Goal: Information Seeking & Learning: Learn about a topic

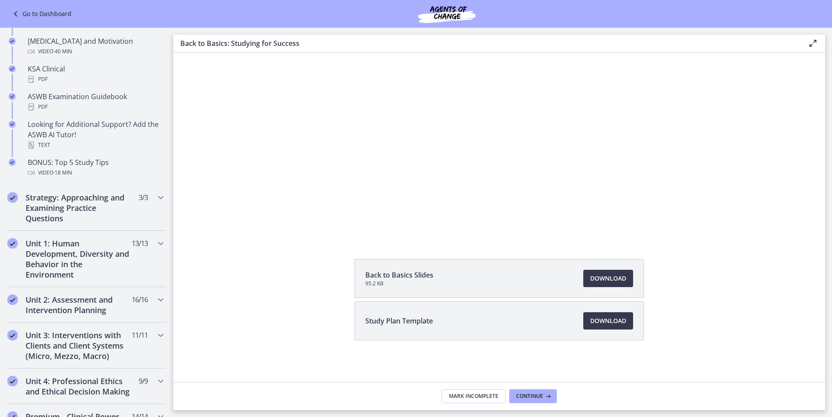
scroll to position [563, 0]
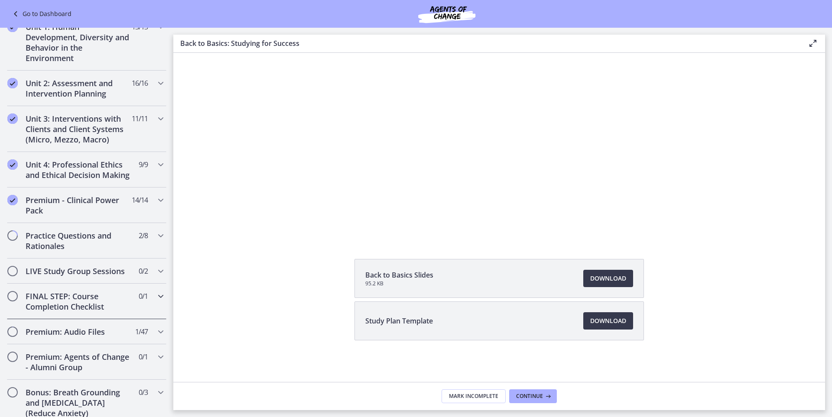
click at [61, 312] on h2 "FINAL STEP: Course Completion Checklist" at bounding box center [79, 301] width 106 height 21
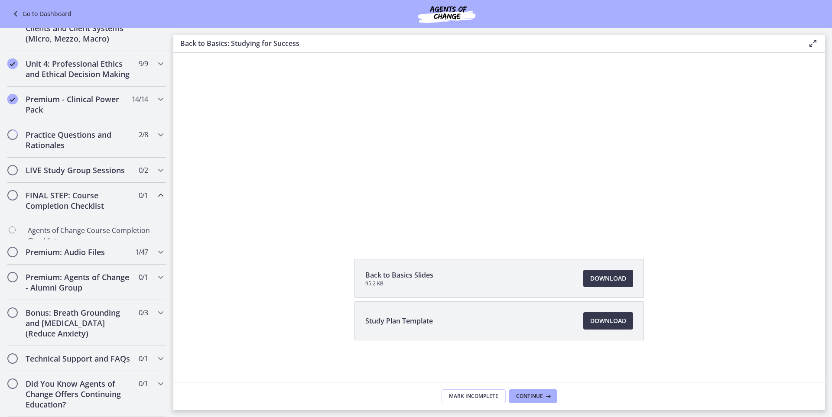
scroll to position [220, 0]
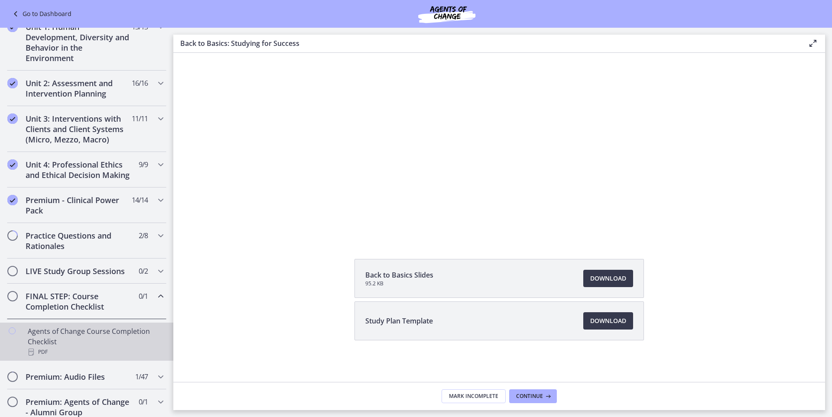
click at [26, 342] on link "Agents of Change Course Completion Checklist PDF" at bounding box center [86, 342] width 173 height 38
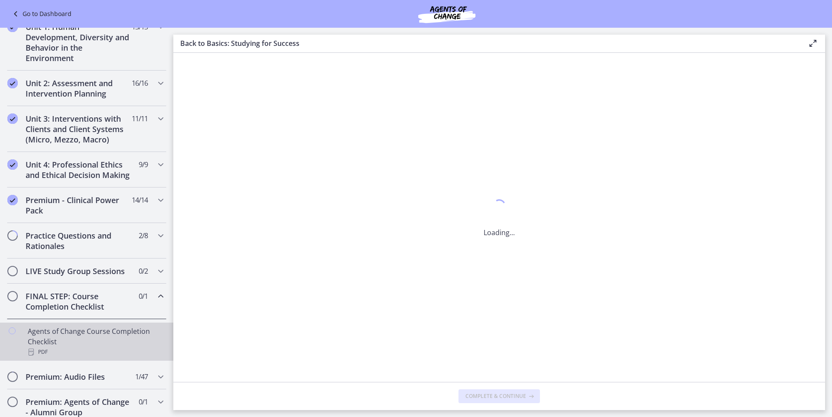
scroll to position [0, 0]
click at [59, 312] on h2 "FINAL STEP: Course Completion Checklist" at bounding box center [79, 301] width 106 height 21
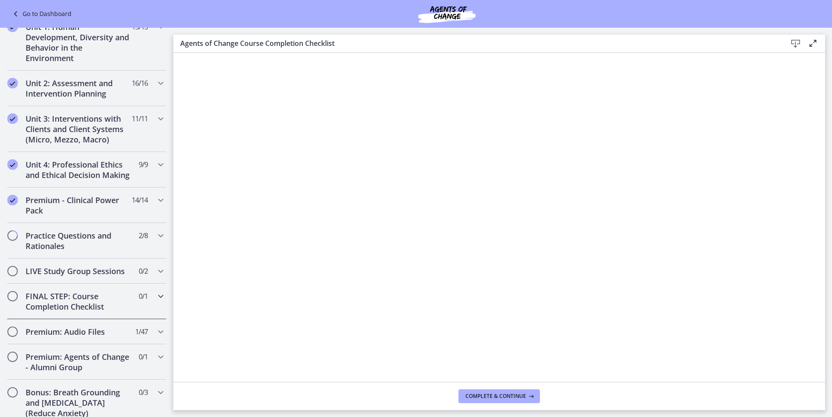
click at [82, 312] on h2 "FINAL STEP: Course Completion Checklist" at bounding box center [79, 301] width 106 height 21
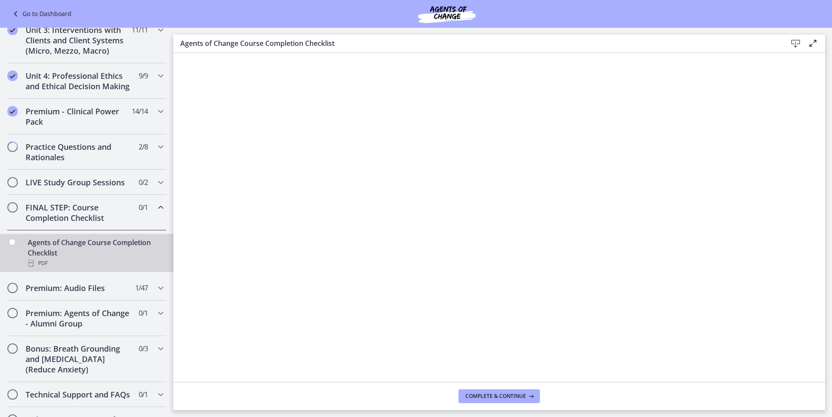
scroll to position [366, 0]
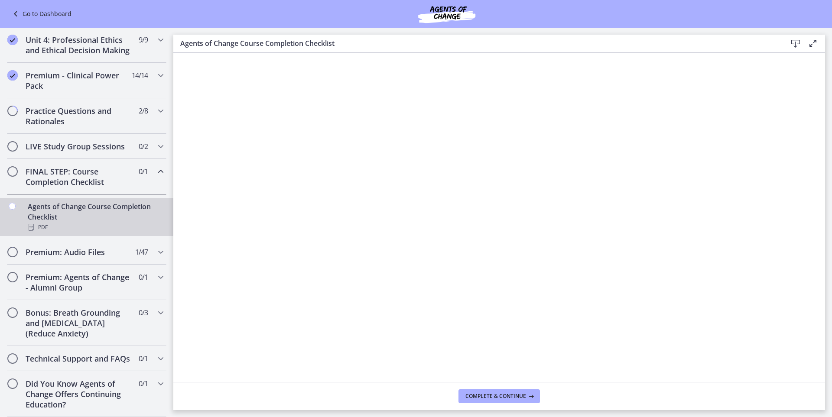
click at [14, 203] on icon "Chapters" at bounding box center [12, 206] width 7 height 7
click at [10, 167] on span "Chapters" at bounding box center [12, 171] width 9 height 9
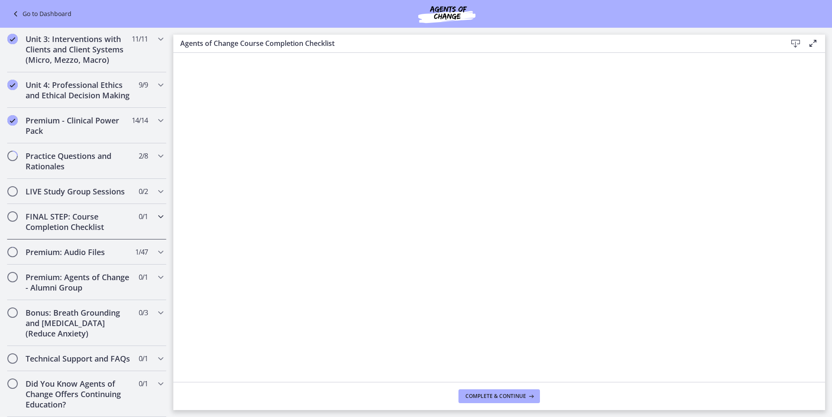
click at [6, 205] on div "FINAL STEP: Course Completion Checklist 0 / 1 Completed" at bounding box center [86, 222] width 173 height 36
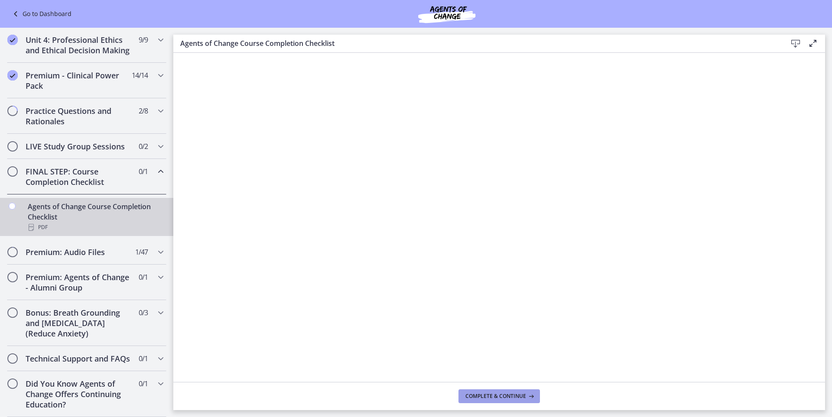
drag, startPoint x: 474, startPoint y: 394, endPoint x: 469, endPoint y: 392, distance: 4.8
click at [469, 392] on button "Complete & continue" at bounding box center [498, 397] width 81 height 14
click at [46, 141] on h2 "LIVE Study Group Sessions" at bounding box center [79, 146] width 106 height 10
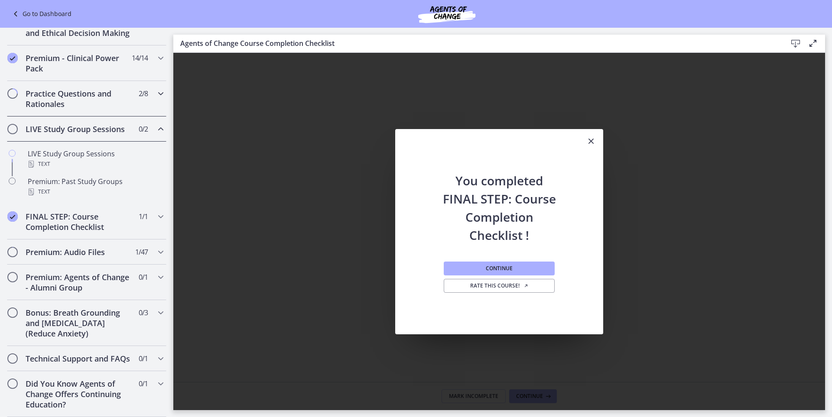
click at [51, 104] on h2 "Practice Questions and Rationales" at bounding box center [79, 98] width 106 height 21
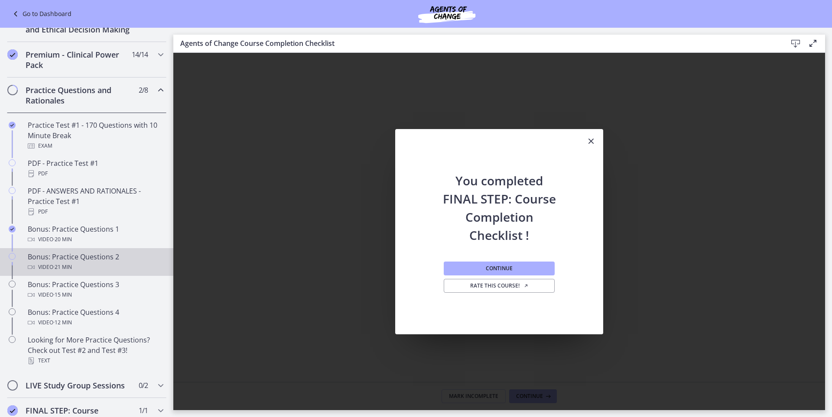
click at [88, 271] on div "Bonus: Practice Questions 2 Video · 21 min" at bounding box center [95, 262] width 135 height 21
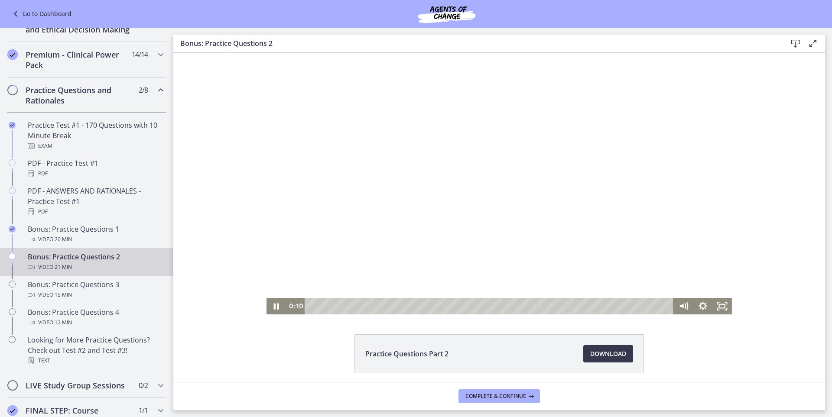
click at [449, 192] on div at bounding box center [498, 184] width 465 height 262
click at [277, 305] on icon "Play Video" at bounding box center [277, 306] width 23 height 20
click at [481, 146] on div at bounding box center [498, 184] width 465 height 262
click at [368, 310] on div "3:19" at bounding box center [490, 306] width 357 height 16
click at [479, 195] on div at bounding box center [498, 184] width 465 height 262
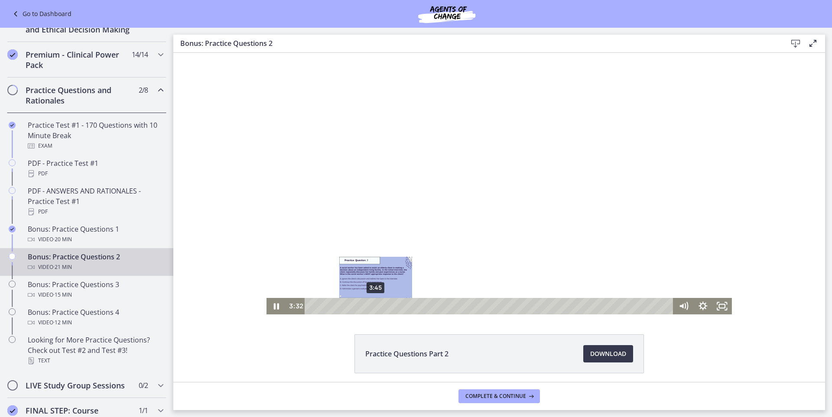
click at [372, 306] on div "3:45" at bounding box center [490, 306] width 357 height 16
click at [375, 306] on div "Playbar" at bounding box center [378, 307] width 6 height 6
click at [377, 306] on div "Playbar" at bounding box center [380, 307] width 6 height 6
click at [382, 306] on div "4:19" at bounding box center [490, 306] width 357 height 16
drag, startPoint x: 380, startPoint y: 306, endPoint x: 387, endPoint y: 305, distance: 7.9
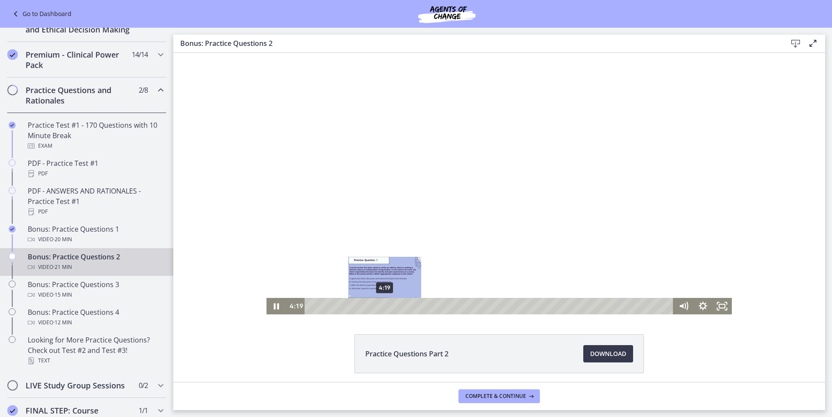
click at [385, 305] on div "Playbar" at bounding box center [385, 307] width 6 height 6
click at [390, 305] on div "4:49" at bounding box center [490, 306] width 357 height 16
click at [393, 305] on div "5:00" at bounding box center [490, 306] width 357 height 16
click at [397, 305] on div "5:14" at bounding box center [490, 306] width 357 height 16
click at [401, 305] on div "5:28" at bounding box center [490, 306] width 357 height 16
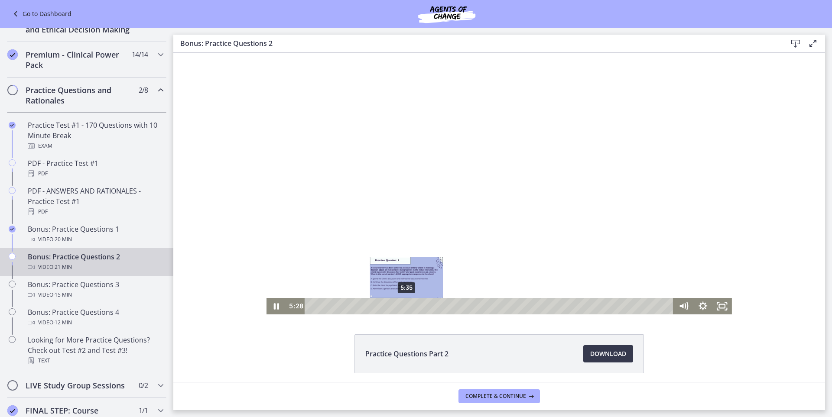
click at [404, 305] on div "Playbar" at bounding box center [405, 307] width 6 height 6
click at [406, 306] on div "5:46" at bounding box center [490, 306] width 357 height 16
click at [407, 306] on div "Playbar" at bounding box center [410, 307] width 6 height 6
click at [411, 307] on div "5:51" at bounding box center [490, 306] width 357 height 16
click at [413, 308] on div "6:09" at bounding box center [490, 306] width 357 height 16
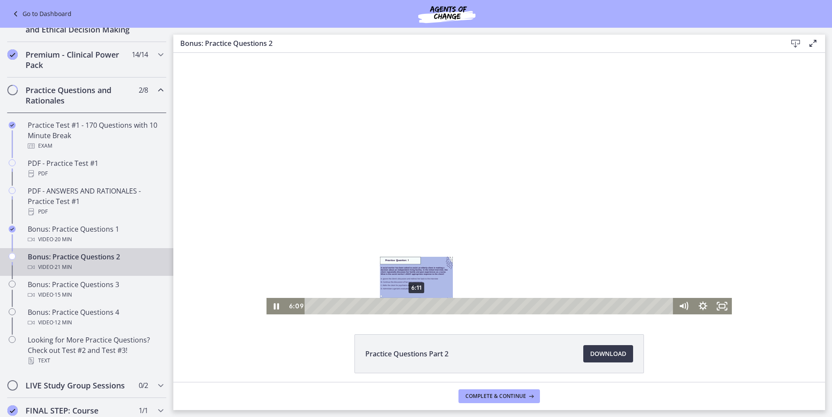
click at [415, 308] on div "Playbar" at bounding box center [416, 307] width 6 height 6
click at [425, 309] on div "6:53" at bounding box center [490, 306] width 357 height 16
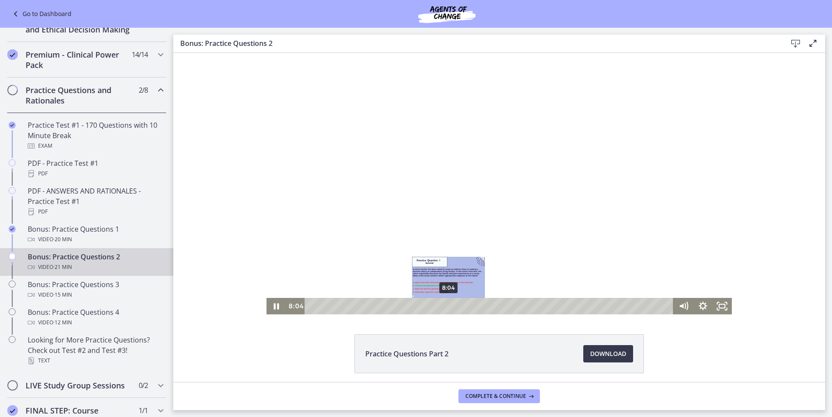
click at [445, 306] on div "8:04" at bounding box center [490, 306] width 357 height 16
click at [713, 181] on div at bounding box center [498, 184] width 465 height 262
click at [714, 182] on div at bounding box center [498, 184] width 465 height 262
click at [466, 304] on div "9:17" at bounding box center [490, 306] width 357 height 16
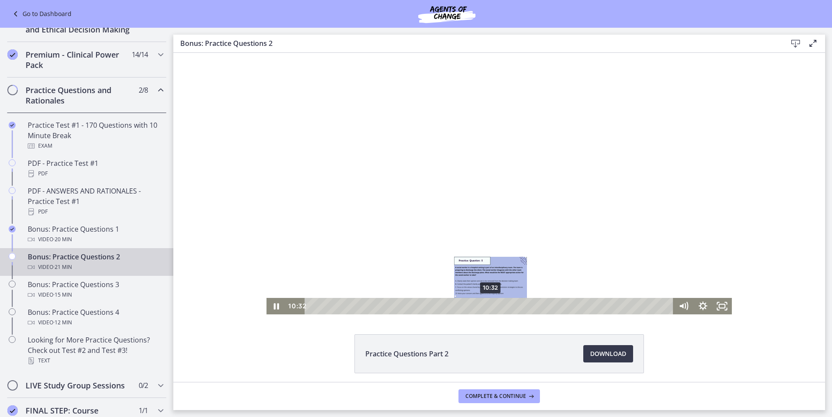
click at [487, 307] on div "10:32" at bounding box center [490, 306] width 357 height 16
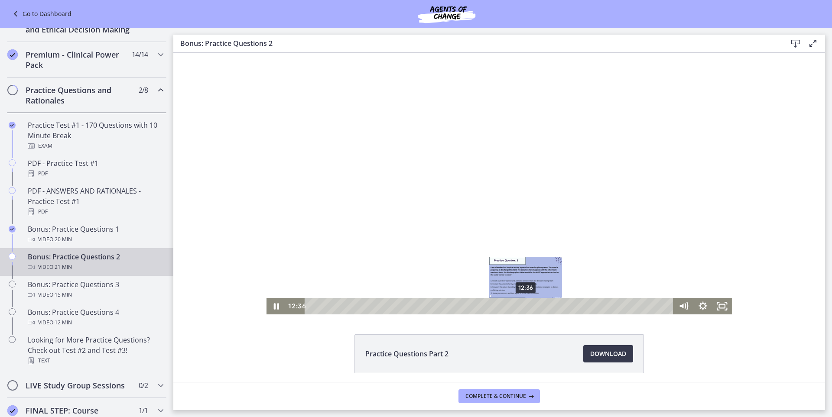
click at [523, 305] on div "12:36" at bounding box center [490, 306] width 357 height 16
click at [529, 305] on div "13:01" at bounding box center [490, 306] width 357 height 16
click at [545, 306] on div "13:55" at bounding box center [490, 306] width 357 height 16
click at [529, 305] on div "12:59" at bounding box center [490, 306] width 357 height 16
click at [533, 304] on div "13:15" at bounding box center [490, 306] width 357 height 16
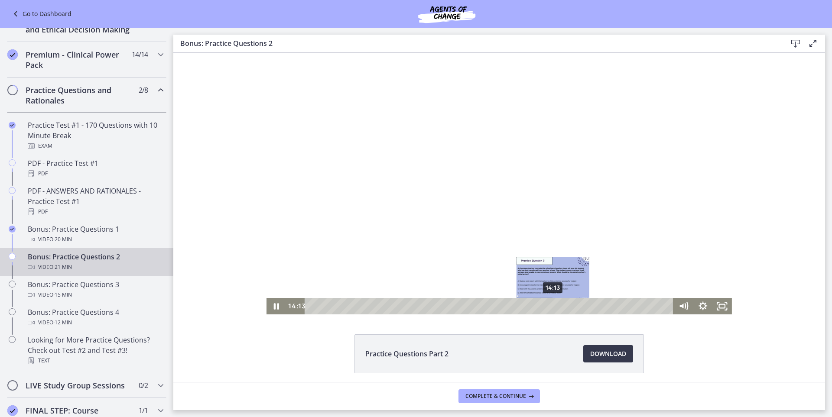
click at [550, 305] on div "Playbar" at bounding box center [553, 307] width 6 height 6
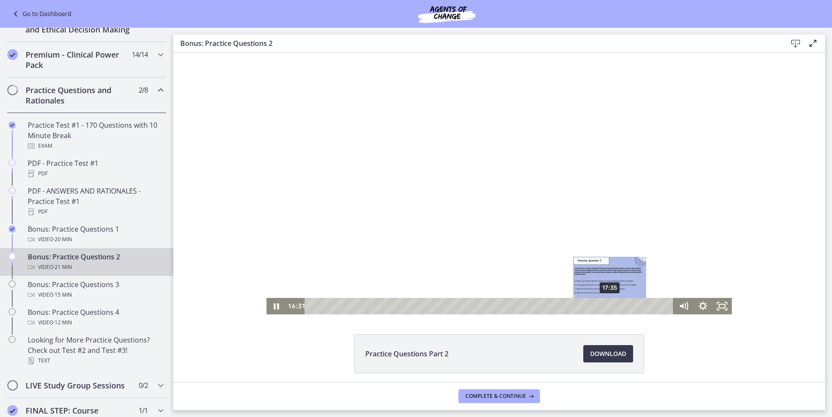
click at [607, 306] on div "17:35" at bounding box center [490, 306] width 357 height 16
click at [612, 304] on div "17:50" at bounding box center [490, 306] width 357 height 16
click at [620, 305] on div "18:19" at bounding box center [490, 306] width 357 height 16
click at [628, 304] on div "18:49" at bounding box center [490, 306] width 357 height 16
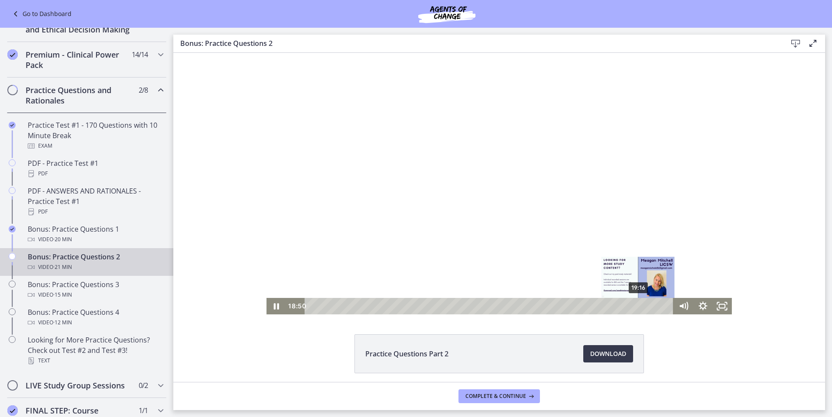
click at [637, 305] on div "19:16" at bounding box center [490, 306] width 357 height 16
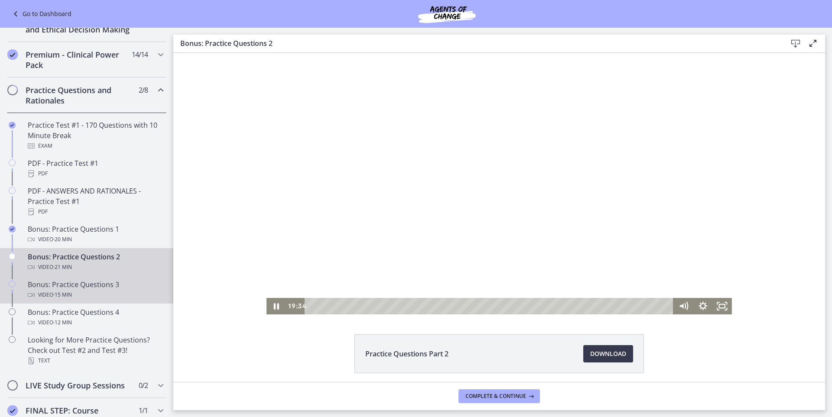
click at [98, 297] on div "Bonus: Practice Questions 3 Video · 15 min" at bounding box center [95, 289] width 135 height 21
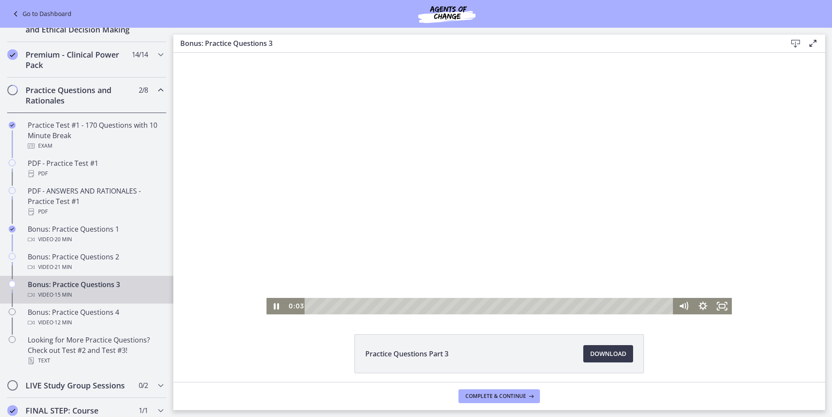
click at [446, 140] on div at bounding box center [498, 184] width 465 height 262
click at [315, 306] on div "0:15" at bounding box center [490, 306] width 357 height 16
click at [329, 304] on div "0:51" at bounding box center [490, 306] width 357 height 16
click at [344, 303] on div "1:30" at bounding box center [490, 306] width 357 height 16
click at [353, 306] on div "1:50" at bounding box center [490, 306] width 357 height 16
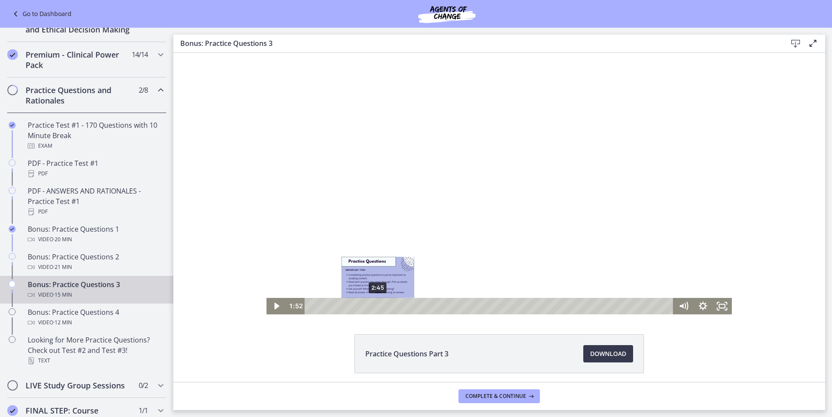
click at [374, 306] on div "2:45" at bounding box center [490, 306] width 357 height 16
click at [388, 308] on div "3:20" at bounding box center [490, 306] width 357 height 16
click at [405, 307] on div "4:01" at bounding box center [490, 306] width 357 height 16
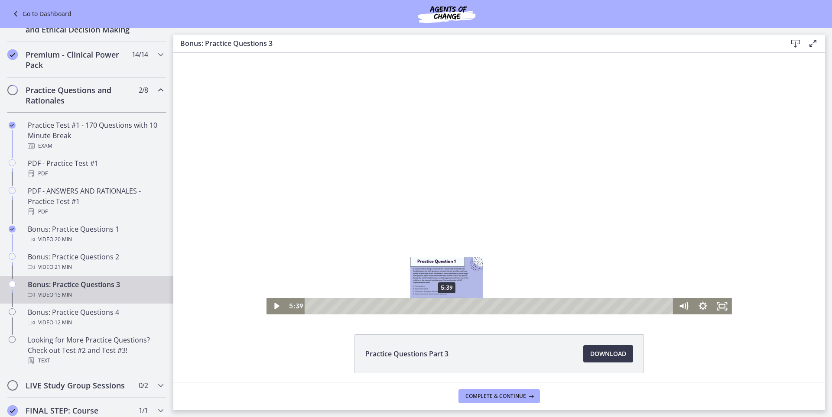
click at [444, 306] on div "5:39" at bounding box center [490, 306] width 357 height 16
click at [453, 305] on div "6:01" at bounding box center [490, 306] width 357 height 16
click at [465, 306] on div "6:33" at bounding box center [490, 306] width 357 height 16
click at [476, 306] on div "7:00" at bounding box center [490, 306] width 357 height 16
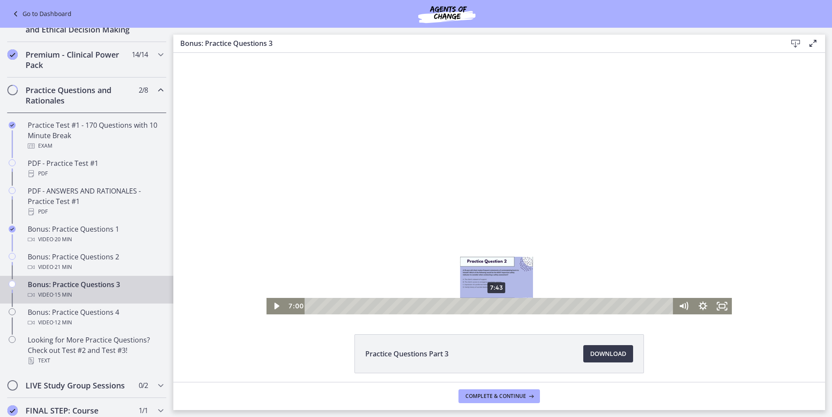
click at [494, 304] on div "7:43" at bounding box center [490, 306] width 357 height 16
click at [500, 305] on div "8:00" at bounding box center [490, 306] width 357 height 16
click at [510, 305] on div "8:25" at bounding box center [490, 306] width 357 height 16
click at [520, 305] on div "8:48" at bounding box center [490, 306] width 357 height 16
click at [534, 305] on div "9:04" at bounding box center [490, 306] width 357 height 16
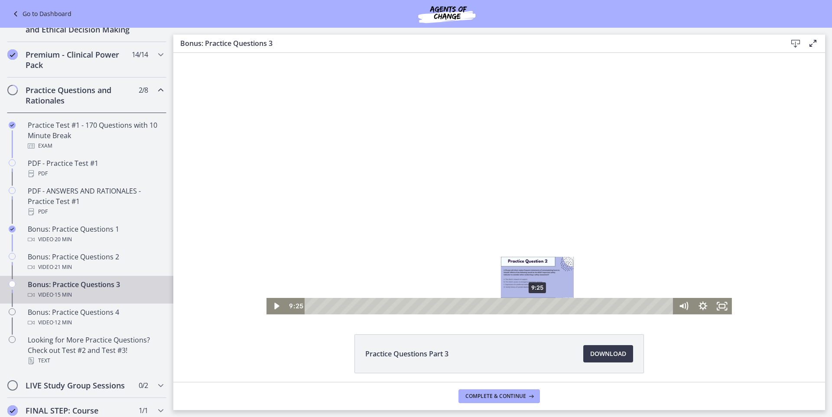
click at [534, 305] on div "Playbar" at bounding box center [537, 307] width 6 height 6
click at [543, 305] on div "9:48" at bounding box center [490, 306] width 357 height 16
click at [562, 305] on div "10:36" at bounding box center [490, 306] width 357 height 16
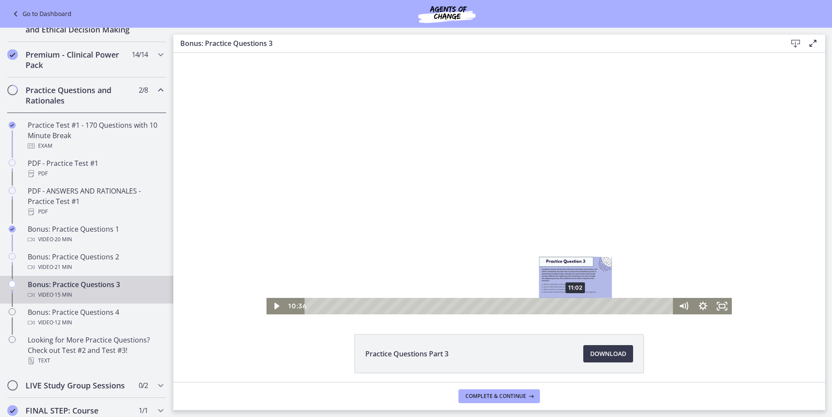
click at [573, 305] on div "11:02" at bounding box center [490, 306] width 357 height 16
click at [592, 305] on div "11:50" at bounding box center [490, 306] width 357 height 16
click at [603, 305] on div "12:17" at bounding box center [490, 306] width 357 height 16
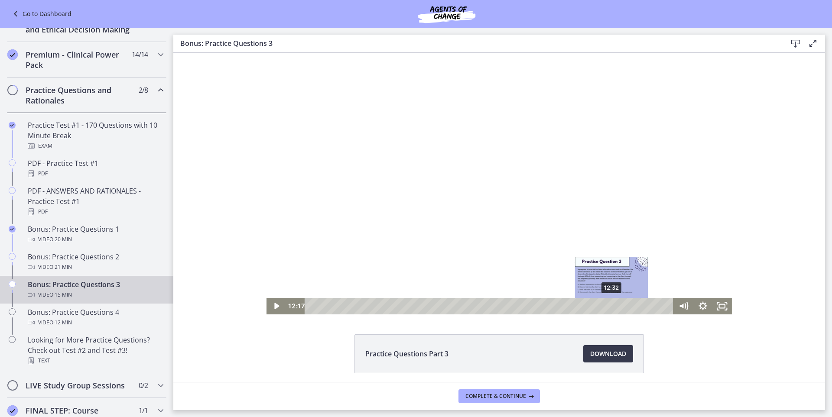
click at [609, 305] on div "12:32" at bounding box center [490, 306] width 357 height 16
click at [617, 305] on div "12:51" at bounding box center [490, 306] width 357 height 16
click at [625, 306] on div "13:12" at bounding box center [490, 306] width 357 height 16
click at [637, 306] on div "13:44" at bounding box center [490, 306] width 357 height 16
click at [644, 305] on div "14:01" at bounding box center [490, 306] width 357 height 16
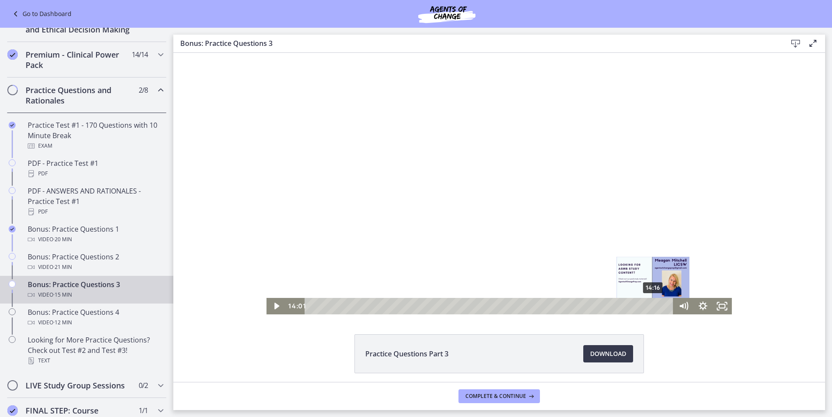
click at [650, 305] on div "14:16" at bounding box center [490, 306] width 357 height 16
click at [650, 305] on div "Playbar" at bounding box center [653, 307] width 6 height 6
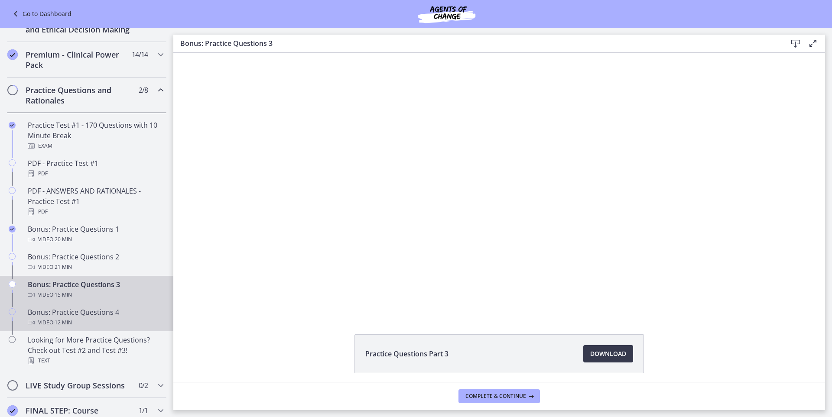
click at [49, 328] on div "Bonus: Practice Questions 4 Video · 12 min" at bounding box center [95, 317] width 135 height 21
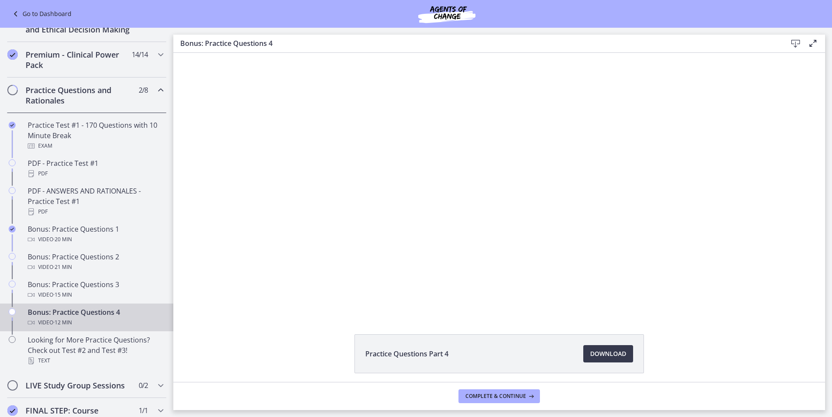
click at [466, 107] on div at bounding box center [498, 184] width 465 height 262
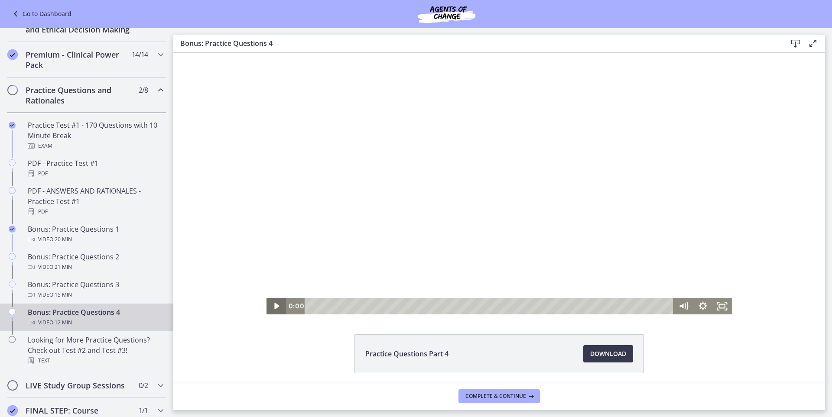
click at [275, 306] on icon "Play Video" at bounding box center [277, 306] width 5 height 7
click at [313, 305] on div "Playbar" at bounding box center [490, 306] width 357 height 16
click at [337, 304] on div "0:59" at bounding box center [490, 306] width 357 height 16
click at [360, 304] on div "1:47" at bounding box center [490, 306] width 357 height 16
click at [367, 305] on div "2:03" at bounding box center [490, 306] width 357 height 16
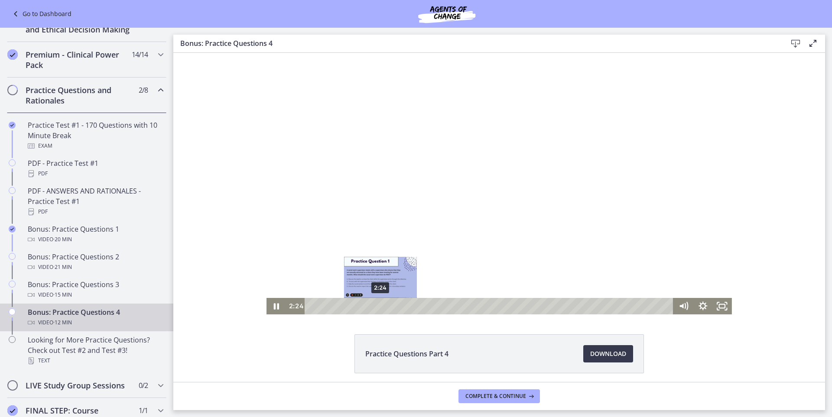
click at [377, 305] on div "2:24" at bounding box center [490, 306] width 357 height 16
click at [396, 305] on div "3:02" at bounding box center [490, 306] width 357 height 16
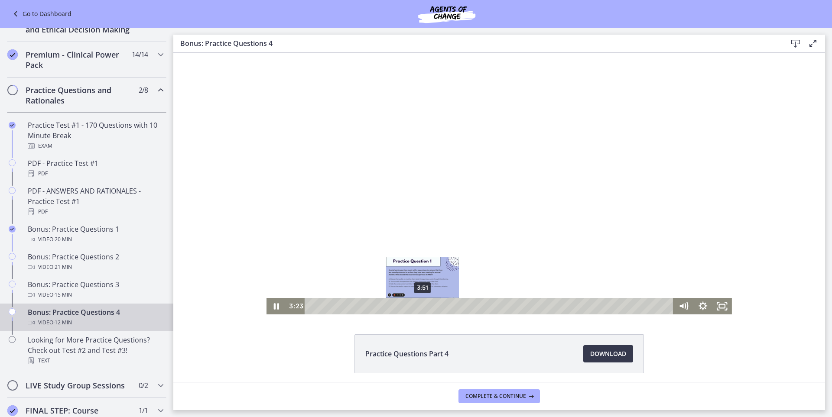
click at [419, 305] on div "3:51" at bounding box center [490, 306] width 357 height 16
click at [430, 304] on div "4:13" at bounding box center [490, 306] width 357 height 16
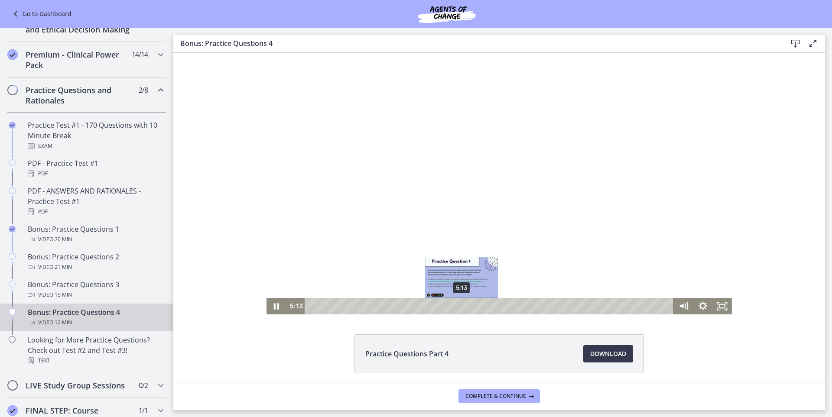
click at [458, 304] on div "5:13" at bounding box center [490, 306] width 357 height 16
click at [466, 307] on div "5:29" at bounding box center [490, 306] width 357 height 16
click at [480, 304] on div "5:58" at bounding box center [490, 306] width 357 height 16
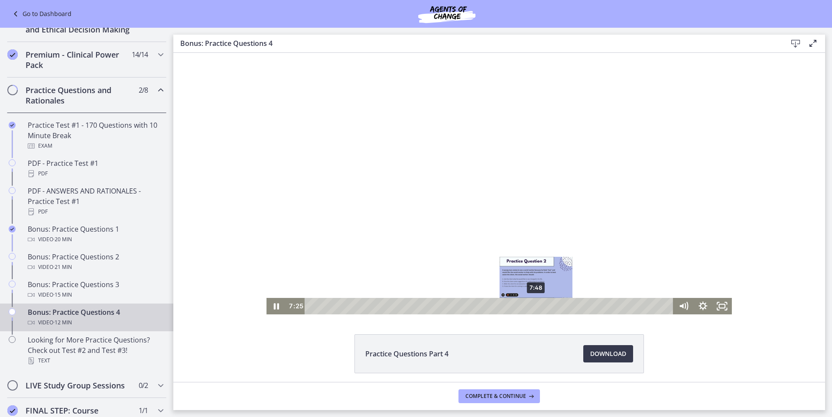
click at [533, 306] on div "7:48" at bounding box center [490, 306] width 357 height 16
click at [542, 305] on div "8:07" at bounding box center [490, 306] width 357 height 16
click at [542, 305] on div "Playbar" at bounding box center [545, 307] width 6 height 6
click at [546, 304] on div "8:15" at bounding box center [490, 306] width 357 height 16
click at [551, 304] on div "8:25" at bounding box center [490, 306] width 357 height 16
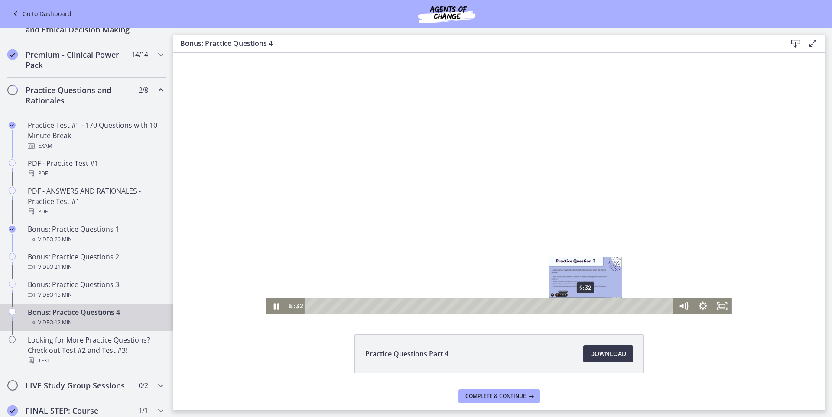
click at [583, 308] on div "9:32" at bounding box center [490, 306] width 357 height 16
click at [588, 307] on div "9:44" at bounding box center [490, 306] width 357 height 16
click at [598, 305] on div "10:05" at bounding box center [490, 306] width 357 height 16
click at [602, 305] on div "10:11" at bounding box center [490, 306] width 357 height 16
click at [614, 305] on div "10:37" at bounding box center [490, 306] width 357 height 16
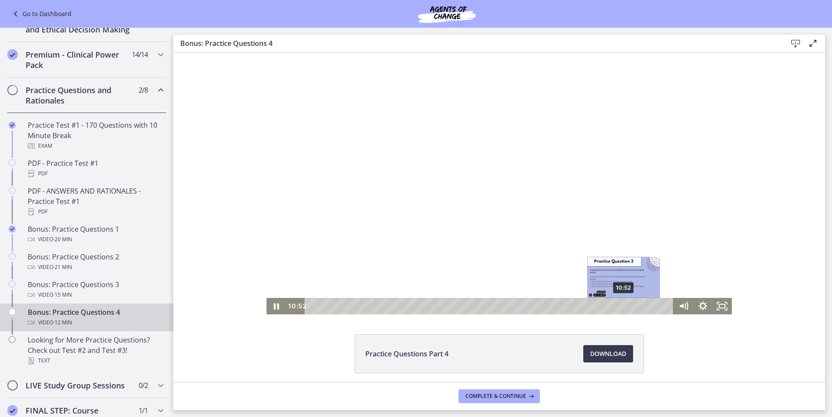
click at [621, 305] on div "10:52" at bounding box center [490, 306] width 357 height 16
click at [627, 305] on div "11:05" at bounding box center [490, 306] width 357 height 16
click at [631, 305] on div "11:13" at bounding box center [490, 306] width 357 height 16
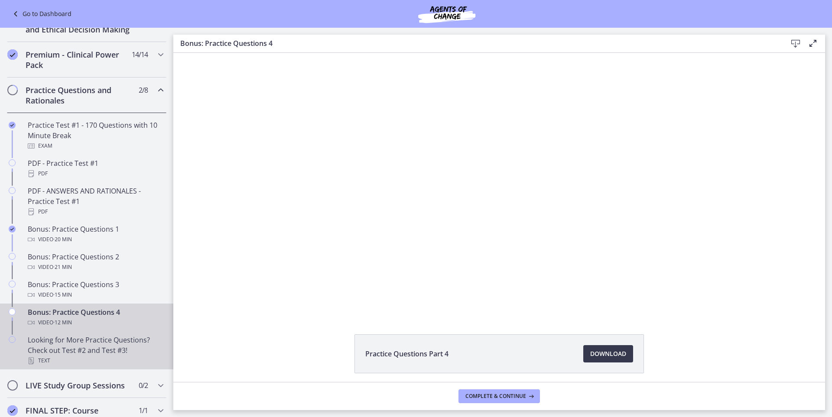
click at [84, 354] on div "Looking for More Practice Questions? Check out Test #2 and Test #3! Text" at bounding box center [95, 350] width 135 height 31
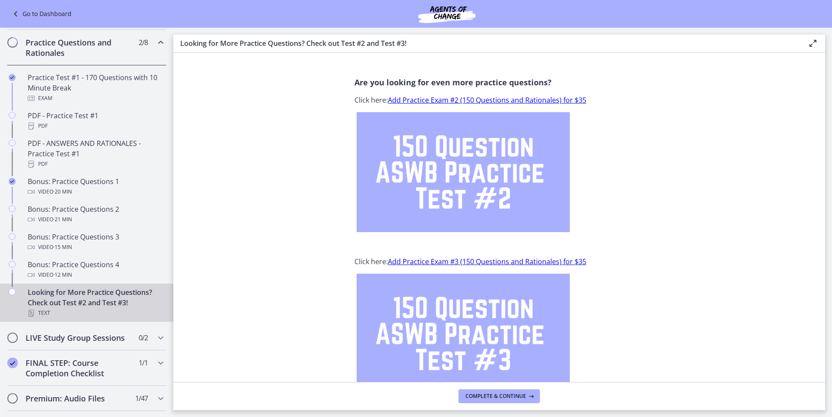
scroll to position [496, 0]
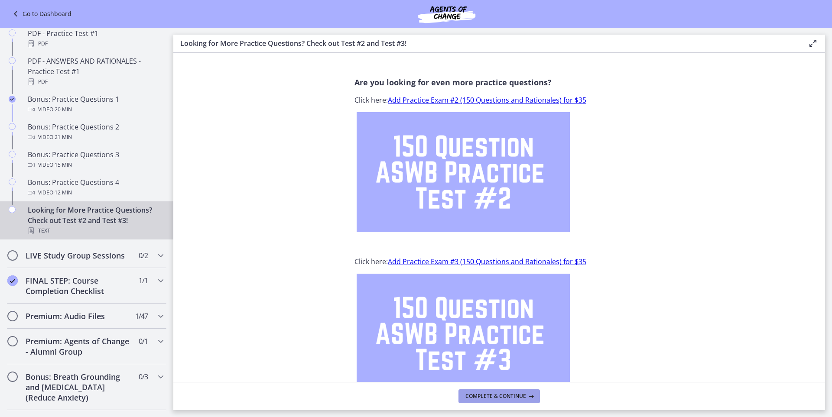
click at [513, 394] on span "Complete & continue" at bounding box center [495, 396] width 61 height 7
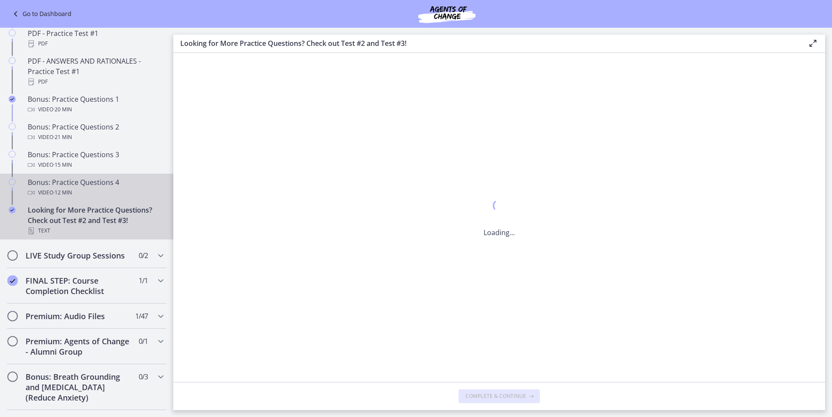
click at [53, 198] on div "Video · 12 min" at bounding box center [95, 193] width 135 height 10
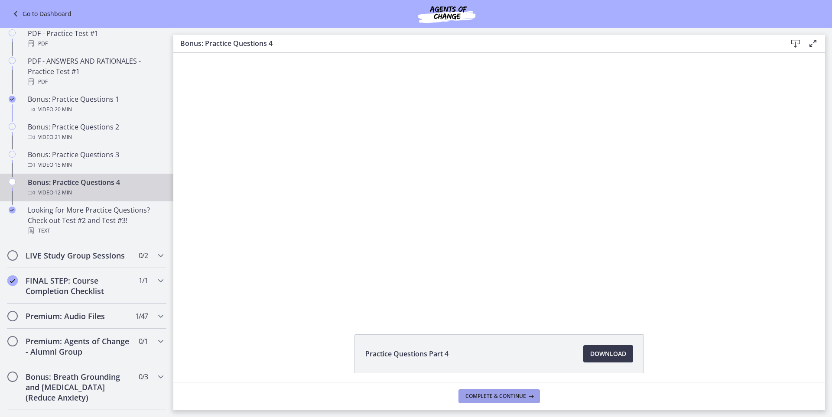
click at [476, 392] on button "Complete & continue" at bounding box center [498, 397] width 81 height 14
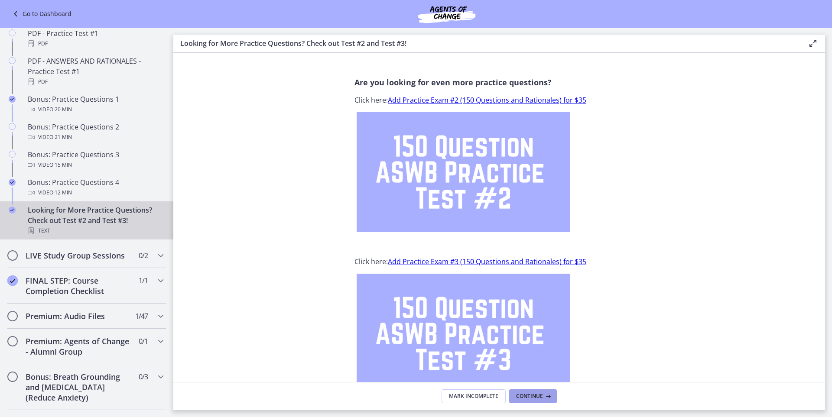
click at [537, 400] on button "Continue" at bounding box center [533, 397] width 48 height 14
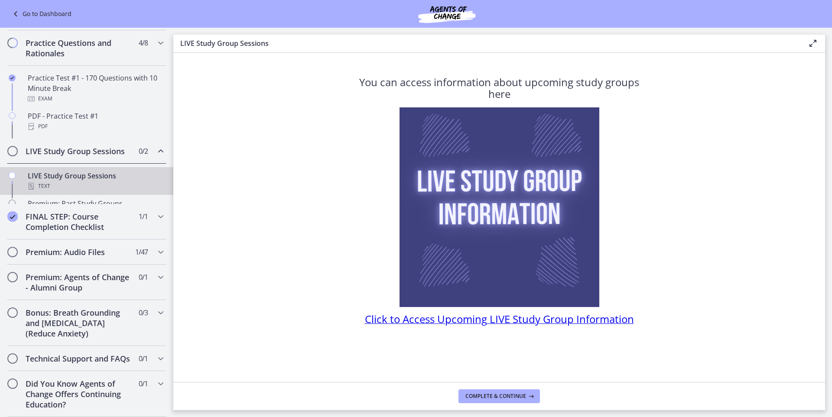
scroll to position [383, 0]
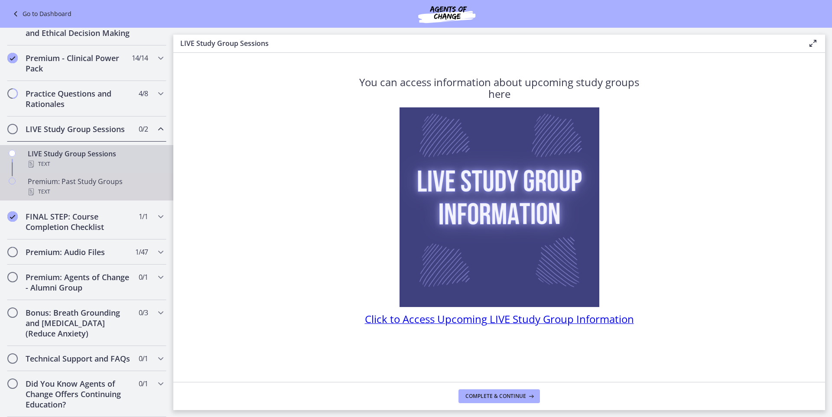
click at [90, 176] on div "Premium: Past Study Groups Text" at bounding box center [95, 186] width 135 height 21
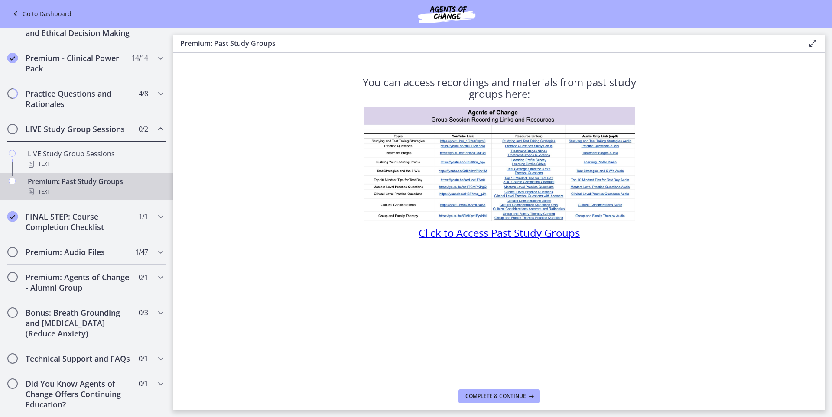
click at [34, 124] on h2 "LIVE Study Group Sessions" at bounding box center [79, 129] width 106 height 10
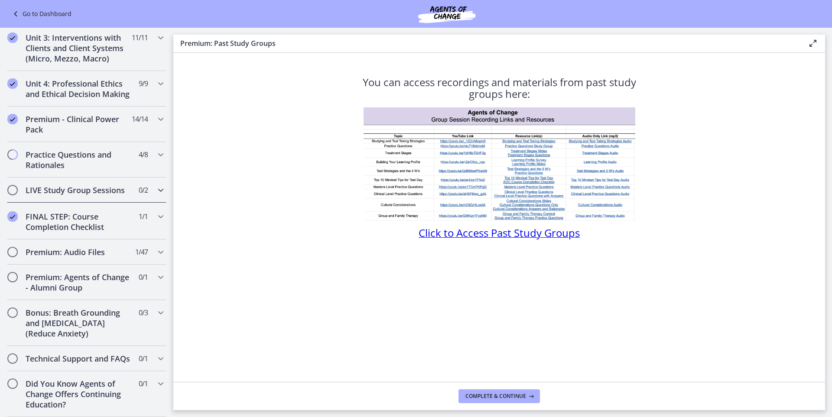
scroll to position [321, 0]
click at [10, 151] on span "Chapters" at bounding box center [12, 156] width 10 height 10
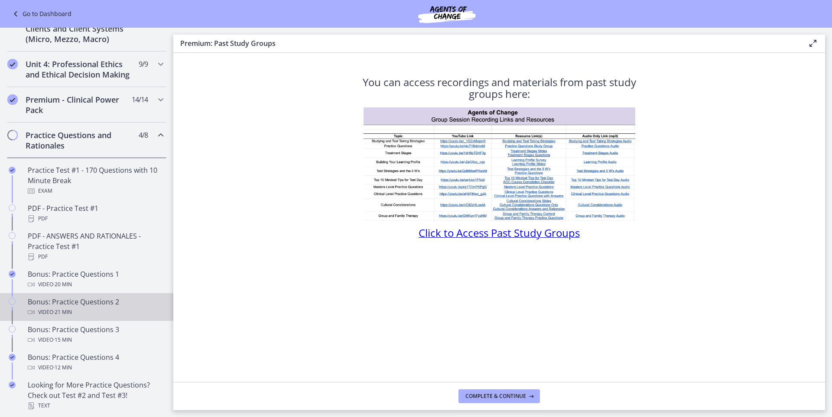
click at [12, 305] on icon "Chapters" at bounding box center [12, 301] width 7 height 7
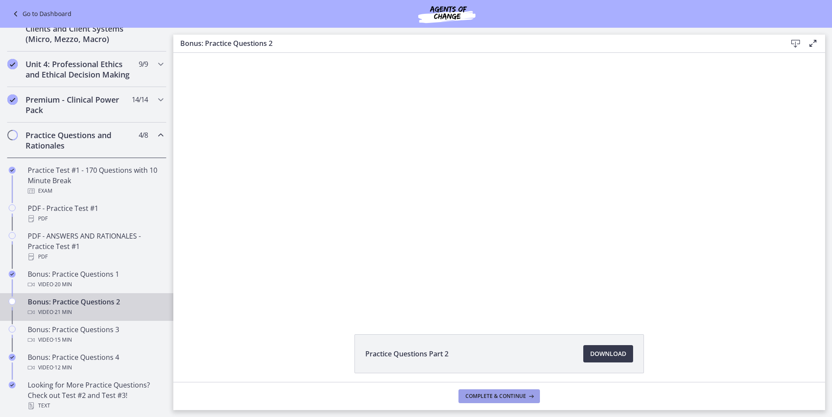
drag, startPoint x: 505, startPoint y: 397, endPoint x: 76, endPoint y: 331, distance: 433.7
click at [502, 397] on span "Complete & continue" at bounding box center [495, 396] width 61 height 7
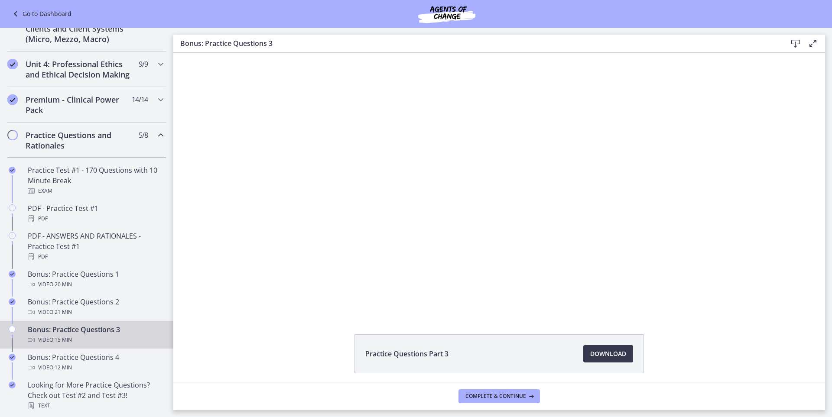
drag, startPoint x: 6, startPoint y: 336, endPoint x: 10, endPoint y: 339, distance: 4.9
click at [6, 337] on link "Bonus: Practice Questions 3 Video · 15 min" at bounding box center [86, 335] width 173 height 28
click at [16, 340] on div "Chapters" at bounding box center [12, 339] width 10 height 28
click at [511, 398] on span "Complete & continue" at bounding box center [495, 396] width 61 height 7
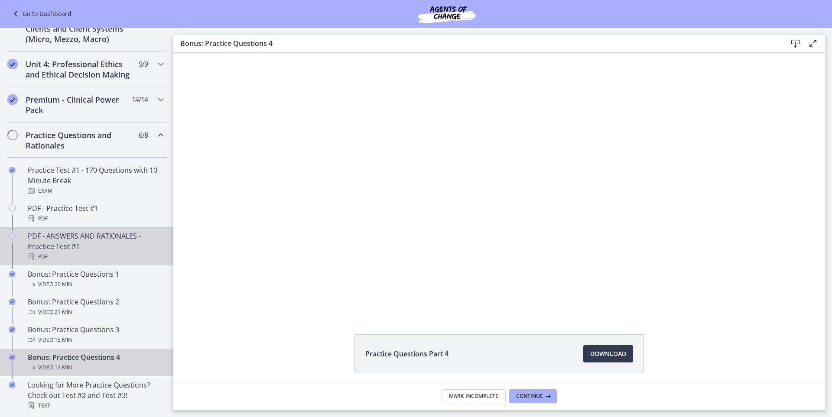
click at [5, 249] on link "PDF - ANSWERS AND RATIONALES - Practice Test #1 PDF" at bounding box center [86, 246] width 173 height 38
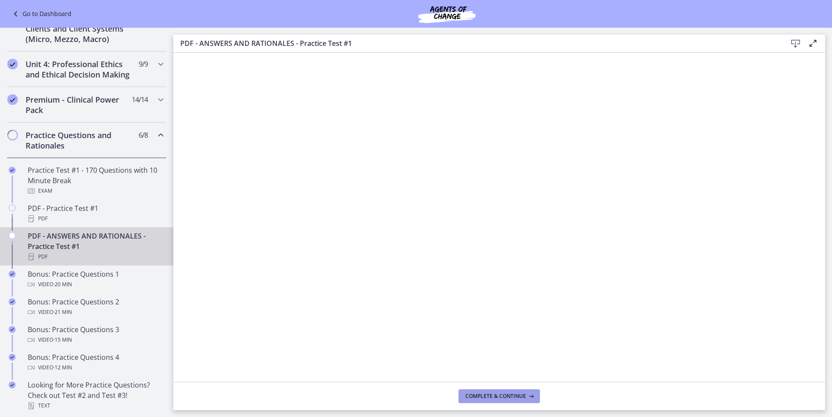
click at [478, 396] on span "Complete & continue" at bounding box center [495, 396] width 61 height 7
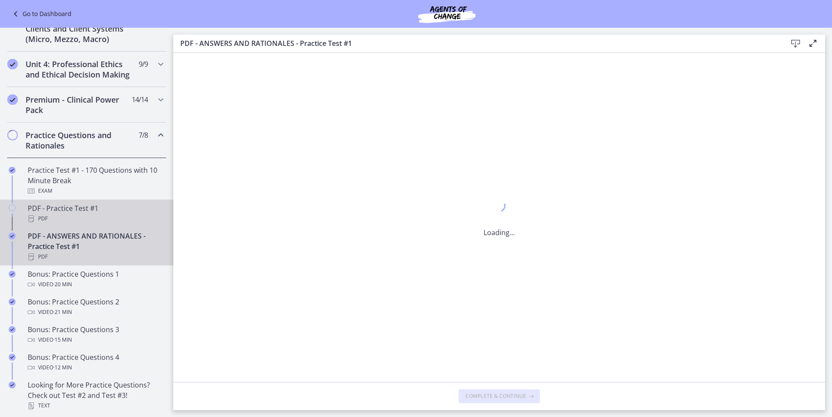
click at [14, 211] on icon "Chapters" at bounding box center [12, 208] width 7 height 7
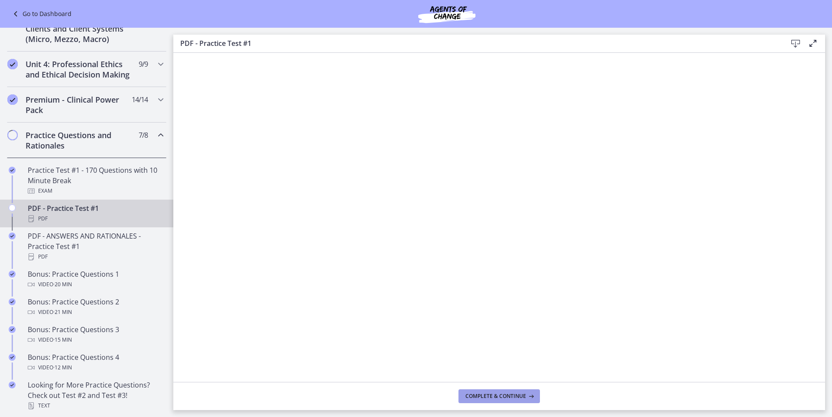
click at [478, 396] on span "Complete & continue" at bounding box center [495, 396] width 61 height 7
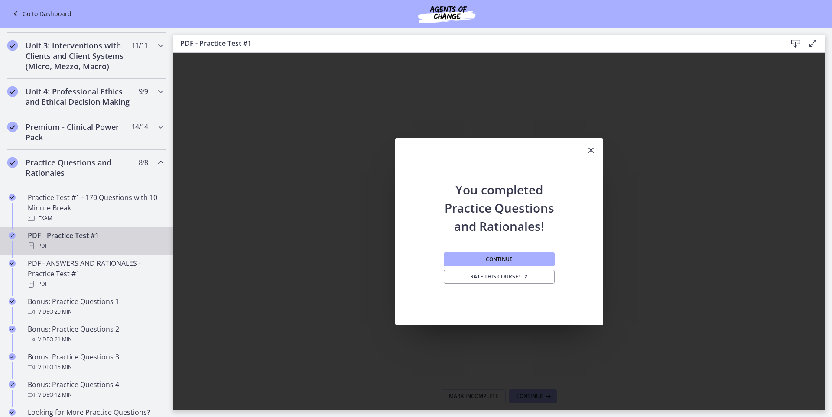
scroll to position [234, 0]
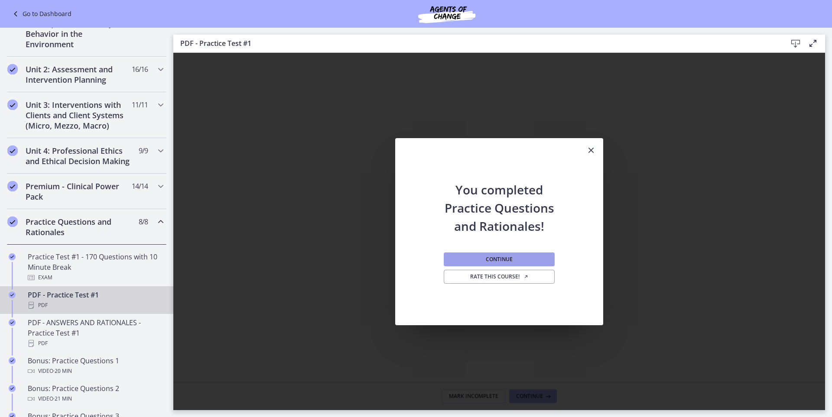
click at [519, 261] on button "Continue" at bounding box center [499, 260] width 111 height 14
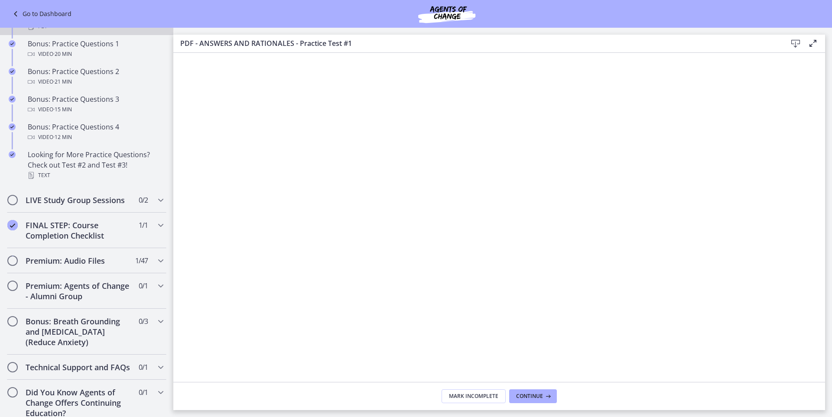
scroll to position [581, 0]
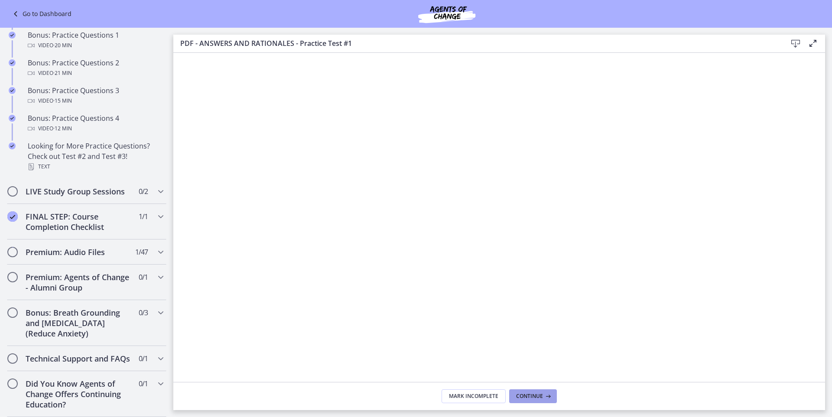
click at [532, 394] on span "Continue" at bounding box center [529, 396] width 27 height 7
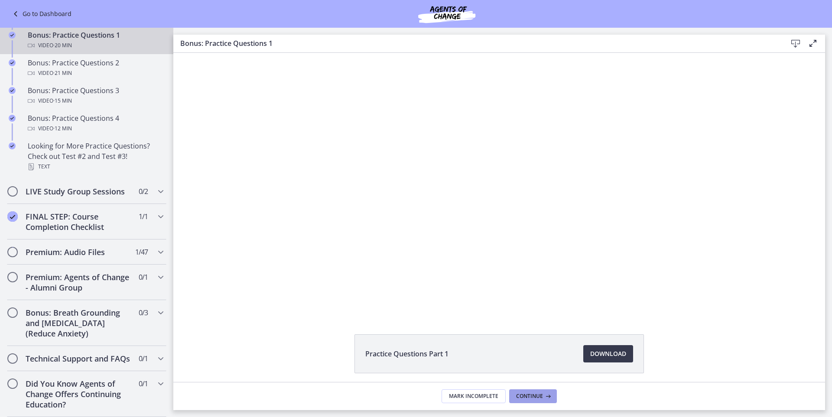
click at [532, 394] on span "Continue" at bounding box center [529, 396] width 27 height 7
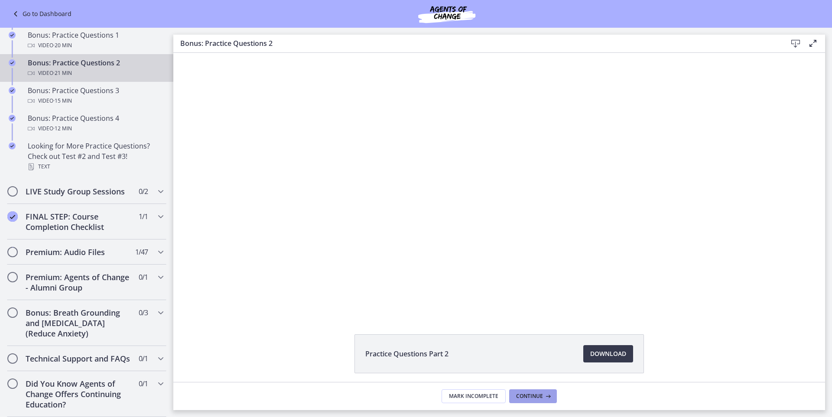
click at [532, 394] on span "Continue" at bounding box center [529, 396] width 27 height 7
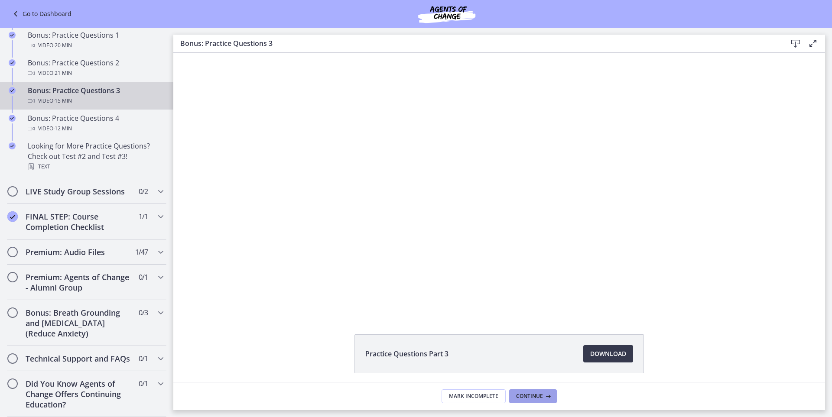
click at [532, 394] on span "Continue" at bounding box center [529, 396] width 27 height 7
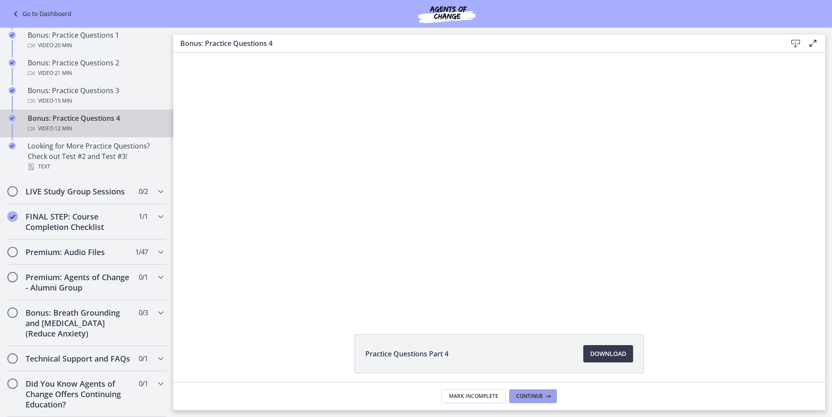
click at [525, 398] on span "Continue" at bounding box center [529, 396] width 27 height 7
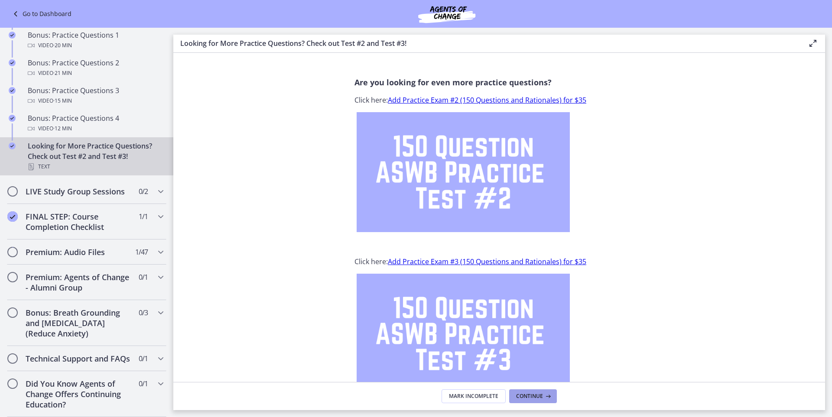
click at [525, 398] on span "Continue" at bounding box center [529, 396] width 27 height 7
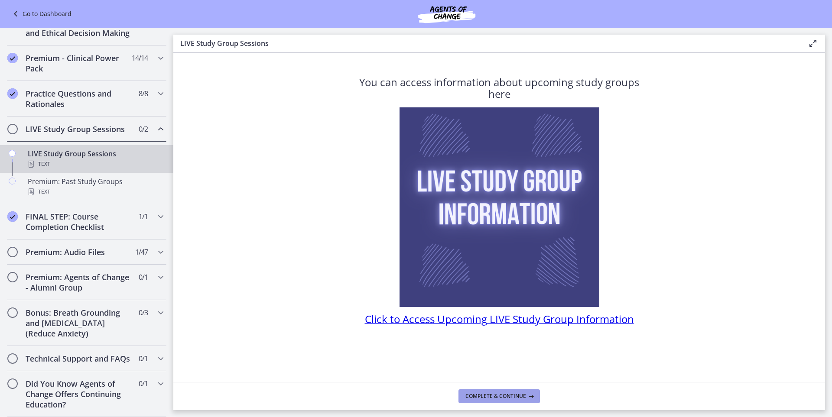
scroll to position [383, 0]
click at [525, 397] on span "Complete & continue" at bounding box center [495, 396] width 61 height 7
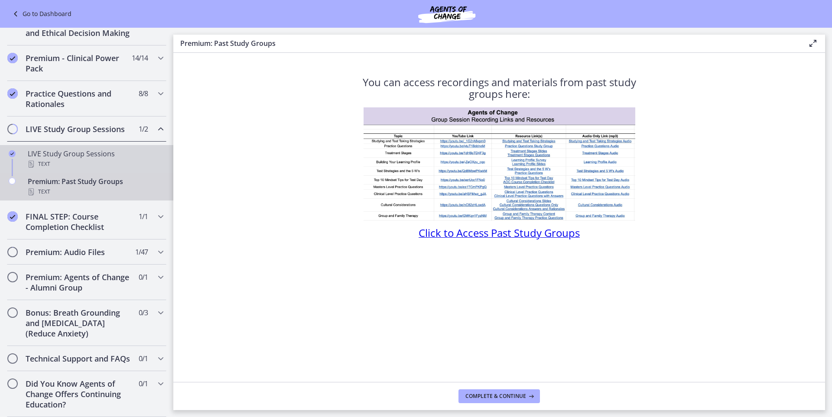
click at [81, 149] on div "LIVE Study Group Sessions Text" at bounding box center [95, 159] width 135 height 21
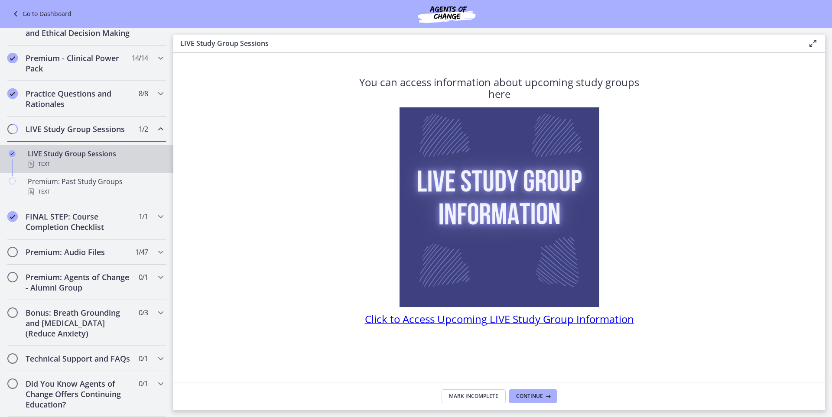
click at [484, 192] on img at bounding box center [499, 207] width 200 height 200
click at [554, 395] on button "Continue" at bounding box center [533, 397] width 48 height 14
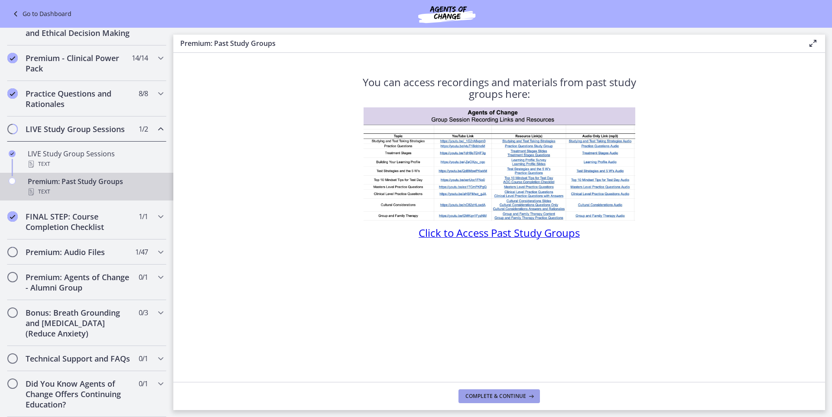
click at [494, 394] on span "Complete & continue" at bounding box center [495, 396] width 61 height 7
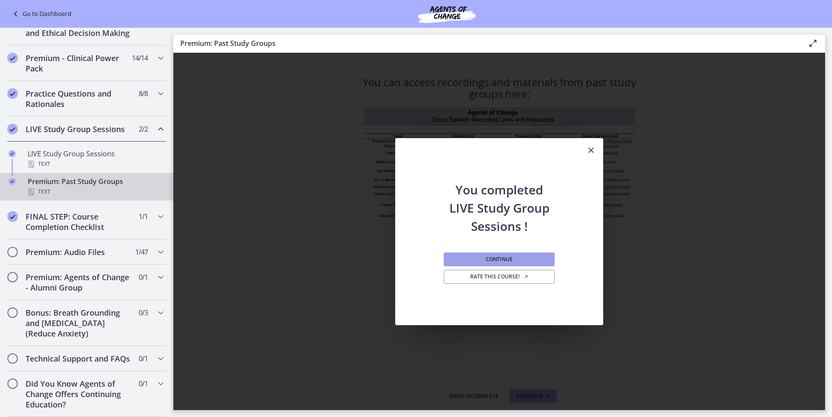
click at [513, 261] on button "Continue" at bounding box center [499, 260] width 111 height 14
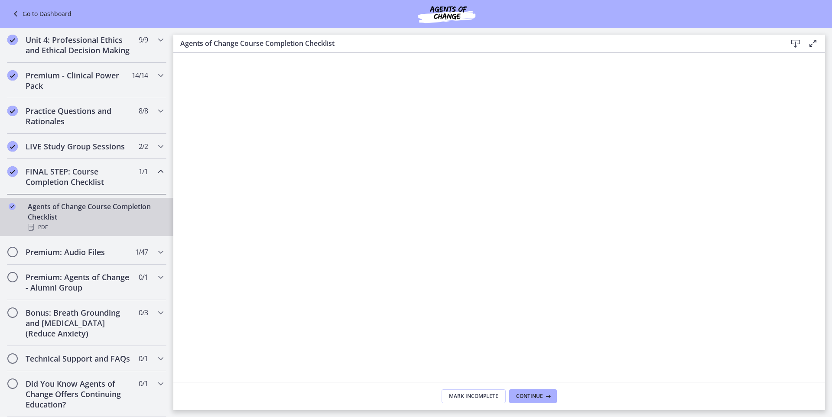
scroll to position [366, 0]
click at [536, 397] on span "Continue" at bounding box center [529, 396] width 27 height 7
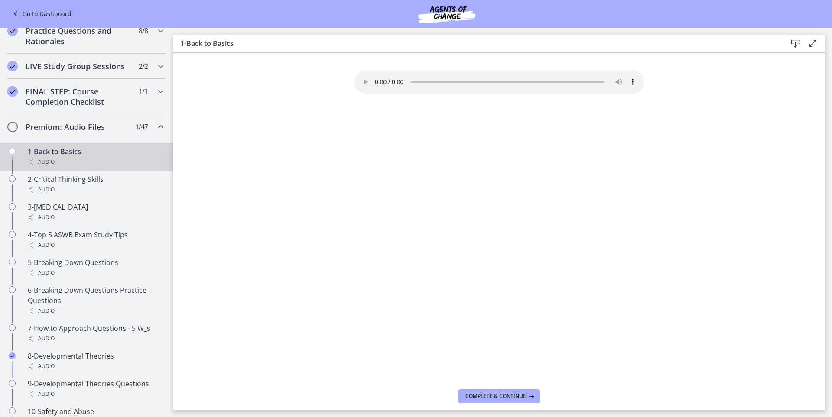
scroll to position [459, 0]
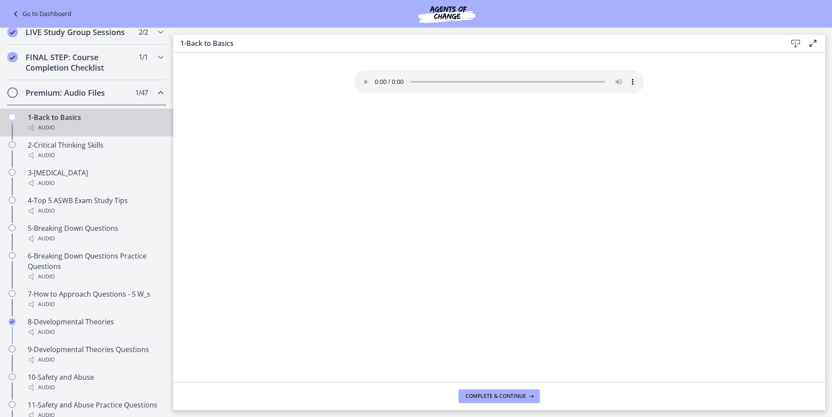
click at [54, 98] on h2 "Premium: Audio Files" at bounding box center [79, 93] width 106 height 10
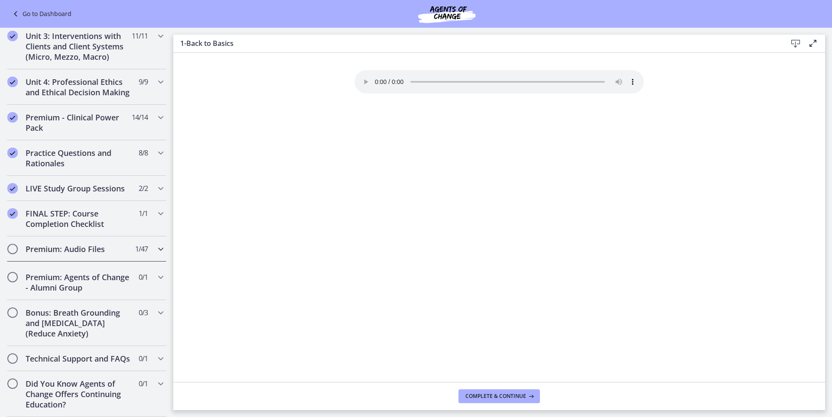
scroll to position [321, 0]
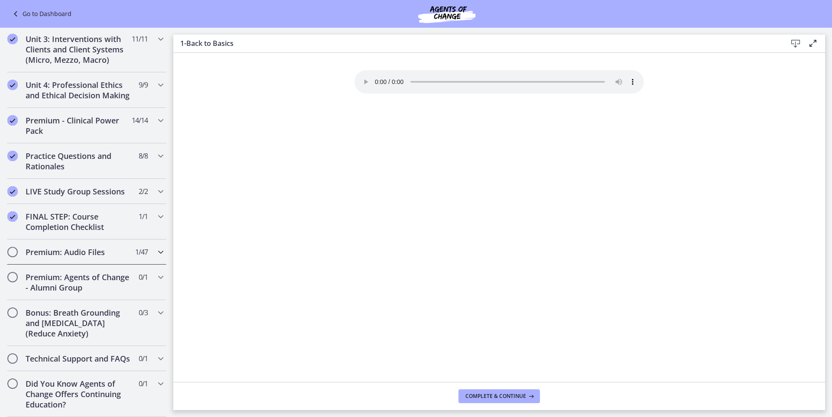
click at [16, 248] on span "Chapters" at bounding box center [12, 252] width 9 height 9
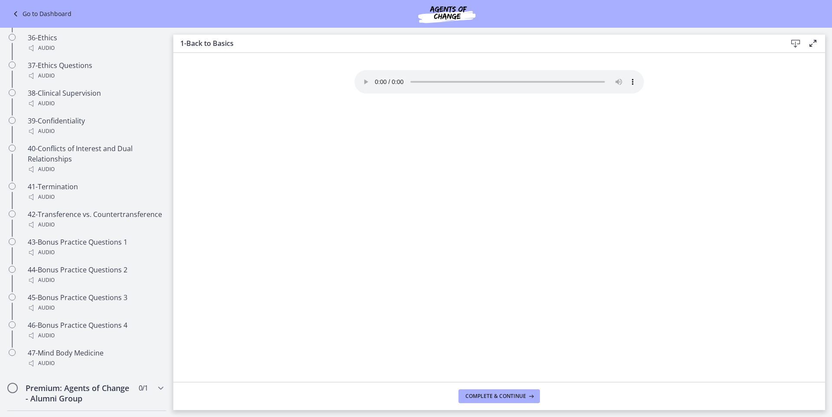
scroll to position [1673, 0]
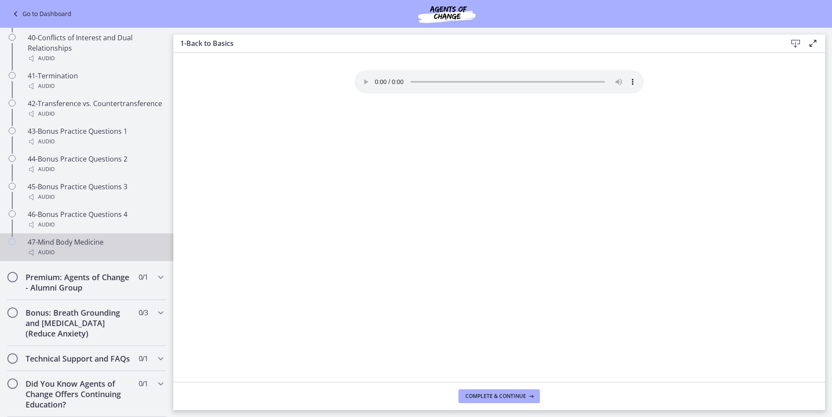
click at [71, 237] on div "47-Mind Body Medicine Audio" at bounding box center [95, 247] width 135 height 21
click at [70, 247] on div "Audio" at bounding box center [95, 252] width 135 height 10
click at [74, 237] on div "47-Mind Body Medicine Audio" at bounding box center [95, 247] width 135 height 21
click at [12, 238] on icon "Chapters" at bounding box center [12, 241] width 7 height 7
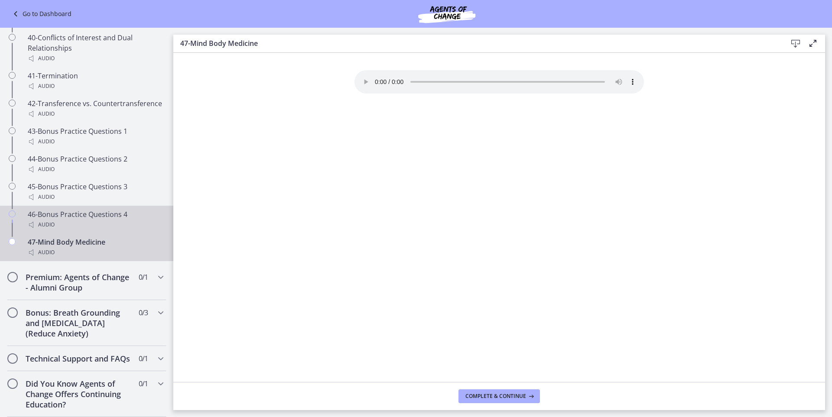
click at [11, 211] on icon "Chapters" at bounding box center [12, 214] width 7 height 7
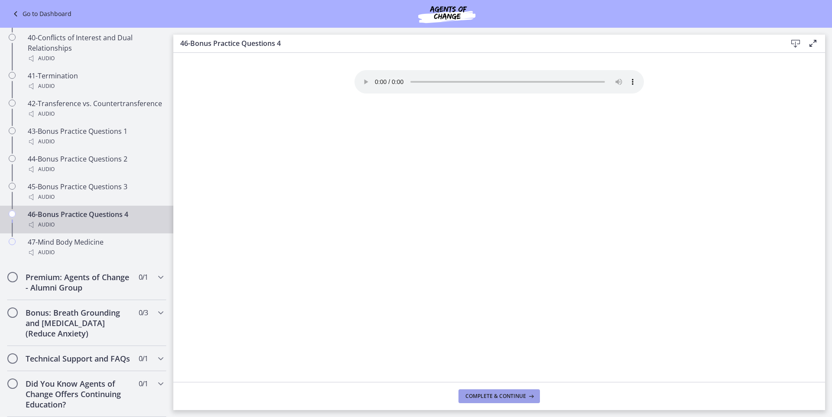
click at [496, 393] on span "Complete & continue" at bounding box center [495, 396] width 61 height 7
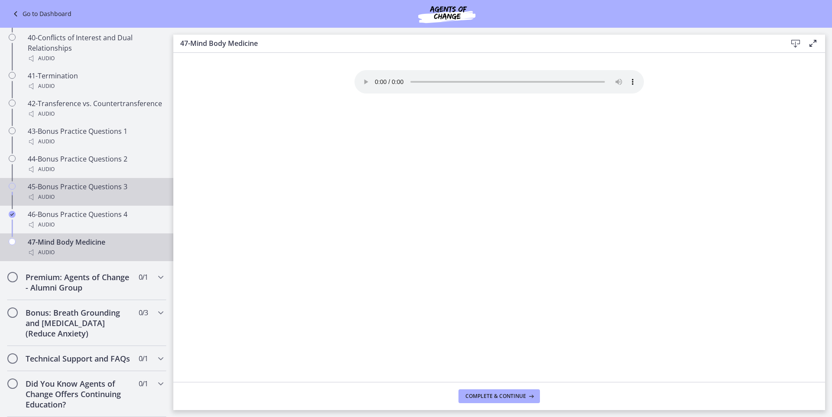
click at [8, 182] on div "Chapters" at bounding box center [12, 196] width 10 height 28
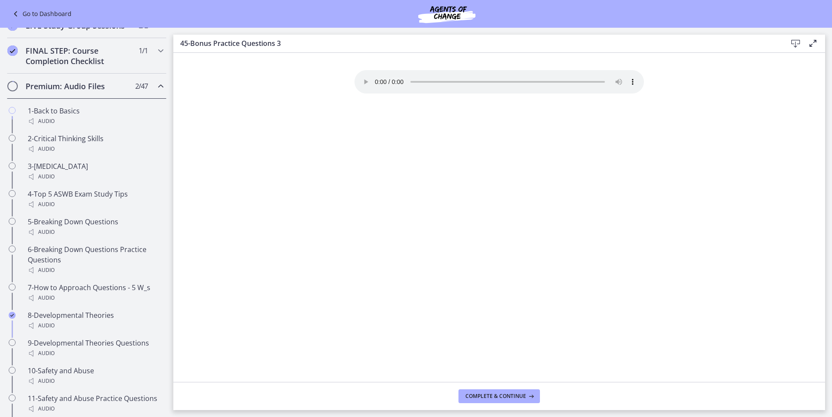
scroll to position [459, 0]
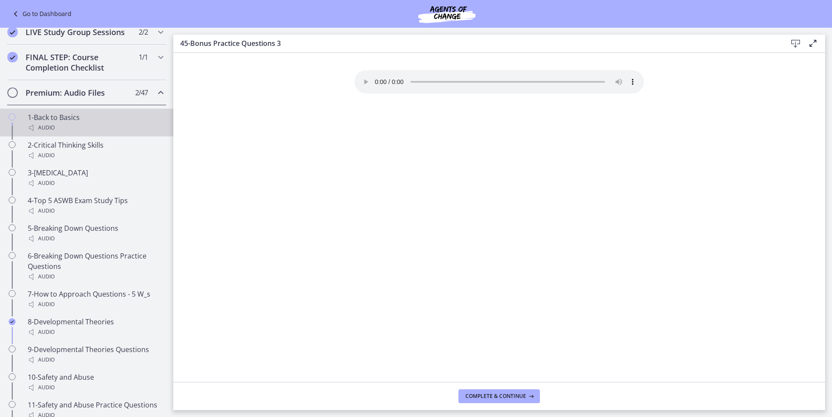
click at [12, 120] on icon "Chapters" at bounding box center [12, 117] width 7 height 7
click at [500, 396] on span "Complete & continue" at bounding box center [495, 396] width 61 height 7
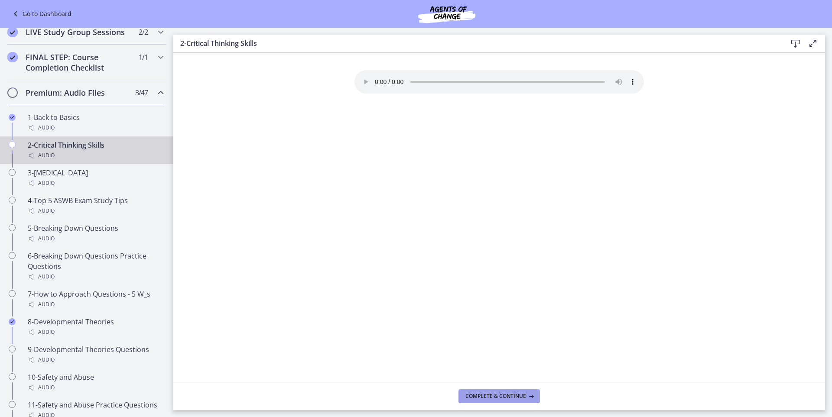
click at [500, 396] on span "Complete & continue" at bounding box center [495, 396] width 61 height 7
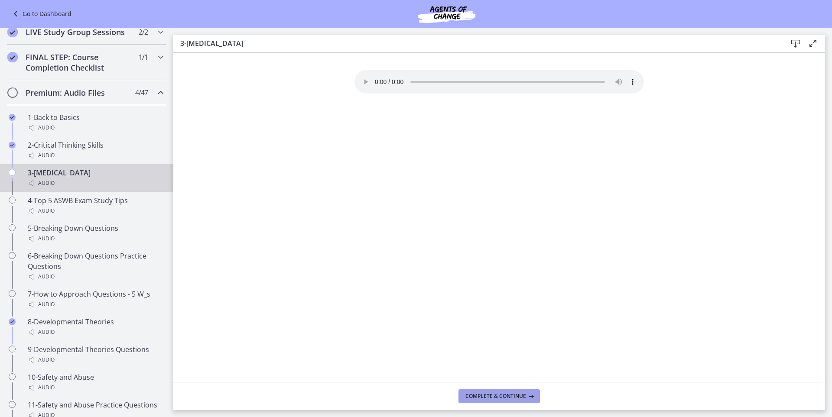
click at [500, 396] on span "Complete & continue" at bounding box center [495, 396] width 61 height 7
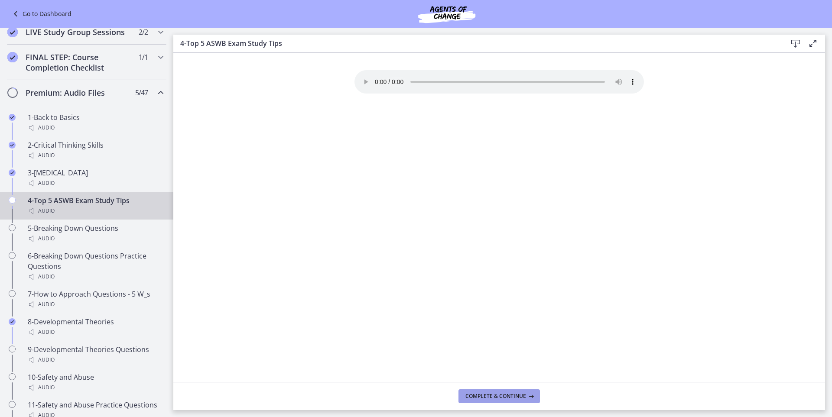
click at [500, 396] on span "Complete & continue" at bounding box center [495, 396] width 61 height 7
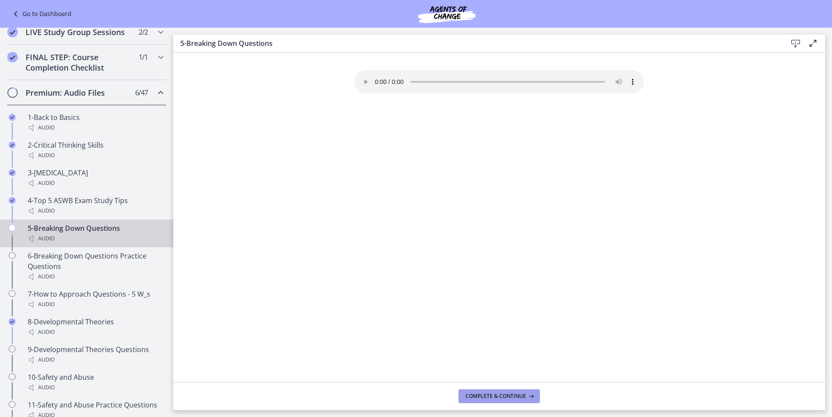
click at [500, 396] on span "Complete & continue" at bounding box center [495, 396] width 61 height 7
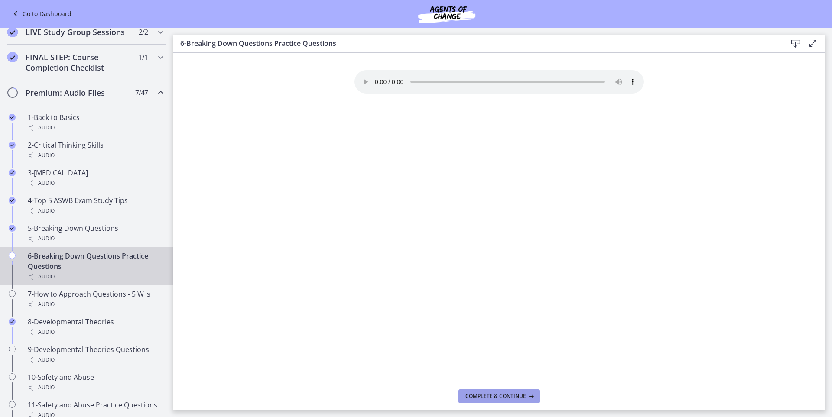
click at [500, 396] on span "Complete & continue" at bounding box center [495, 396] width 61 height 7
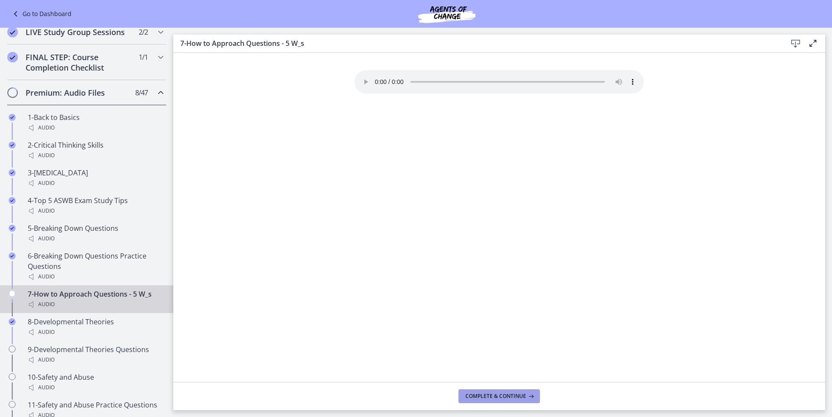
click at [500, 396] on span "Complete & continue" at bounding box center [495, 396] width 61 height 7
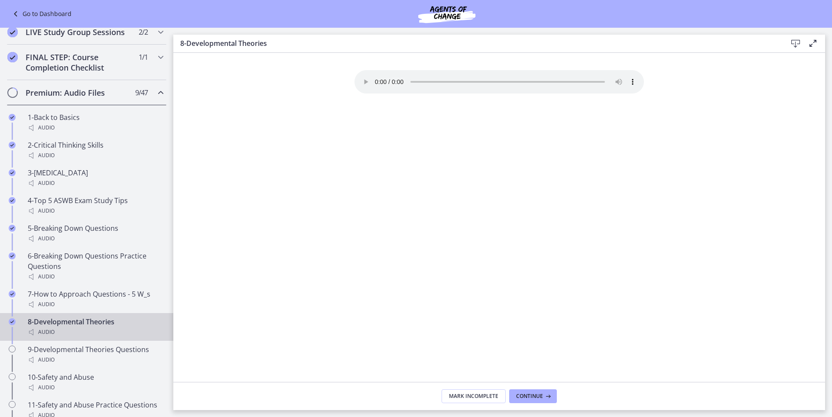
click at [501, 386] on footer "Mark Incomplete Continue" at bounding box center [499, 396] width 652 height 28
click at [531, 396] on span "Continue" at bounding box center [529, 396] width 27 height 7
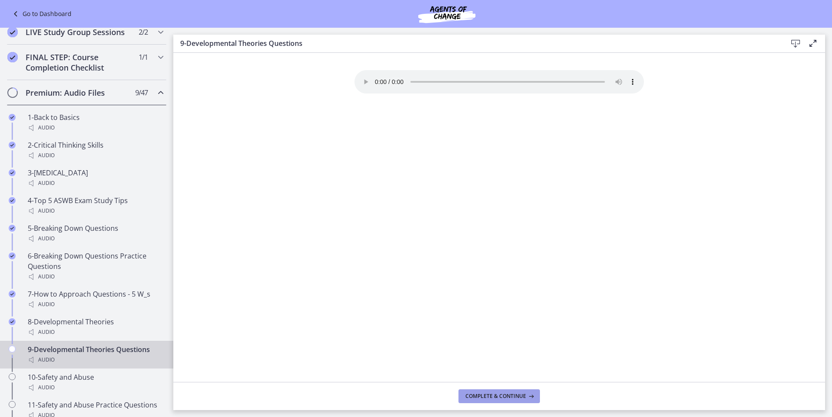
click at [499, 397] on span "Complete & continue" at bounding box center [495, 396] width 61 height 7
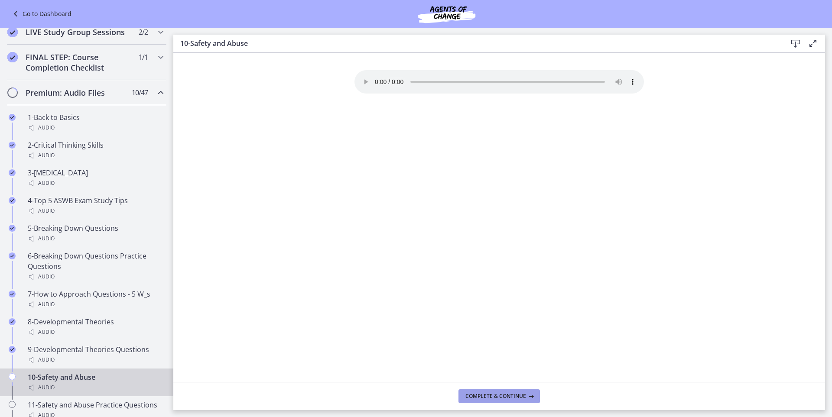
click at [499, 397] on span "Complete & continue" at bounding box center [495, 396] width 61 height 7
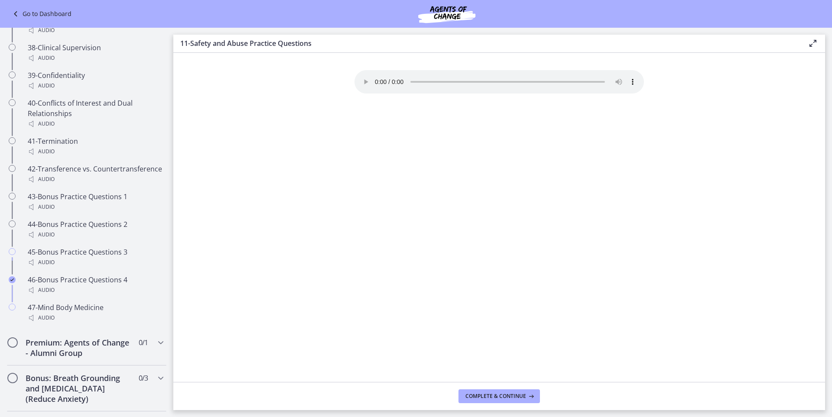
scroll to position [1683, 0]
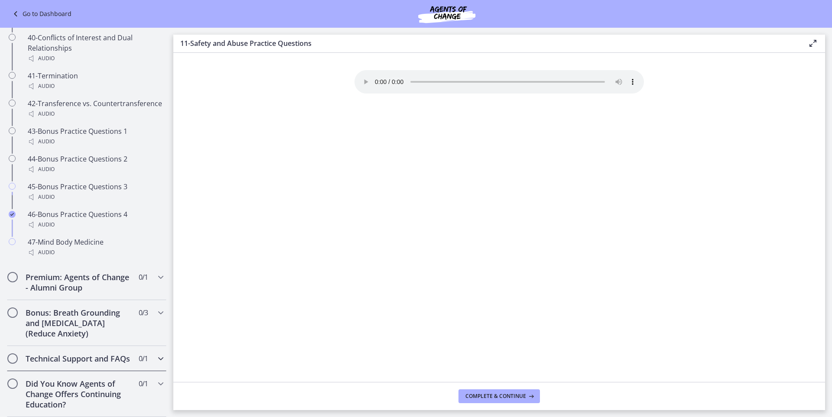
click at [85, 354] on h2 "Technical Support and FAQs" at bounding box center [79, 359] width 106 height 10
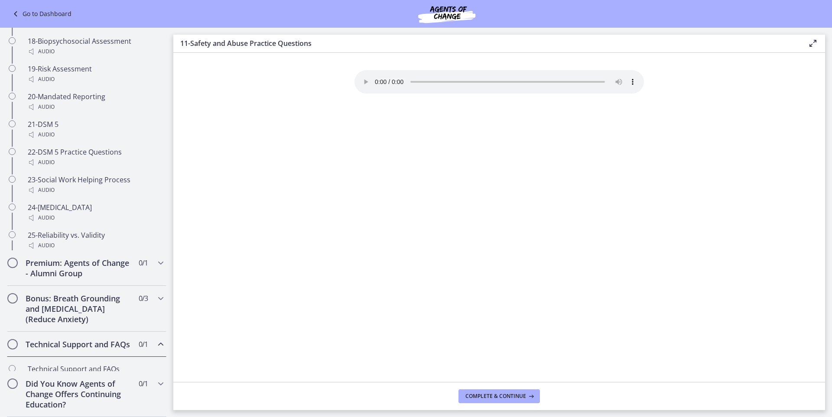
scroll to position [355, 0]
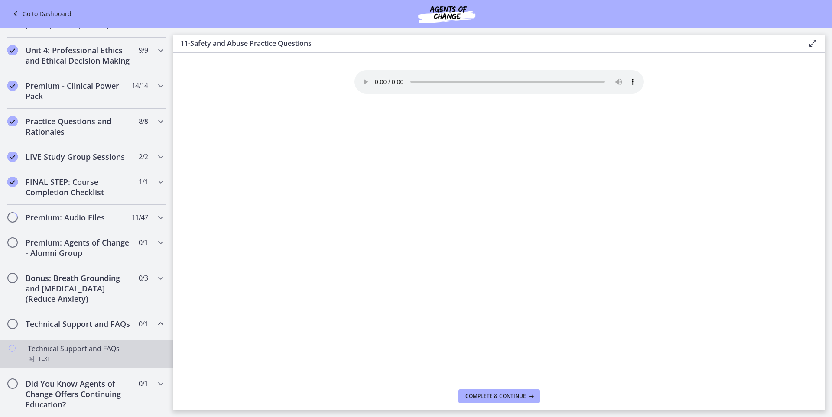
click at [45, 345] on div "Technical Support and FAQs Text" at bounding box center [95, 354] width 135 height 21
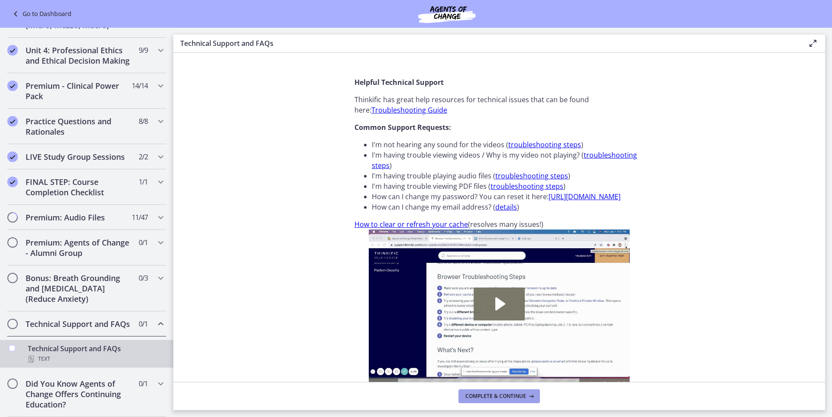
click at [497, 392] on button "Complete & continue" at bounding box center [498, 397] width 81 height 14
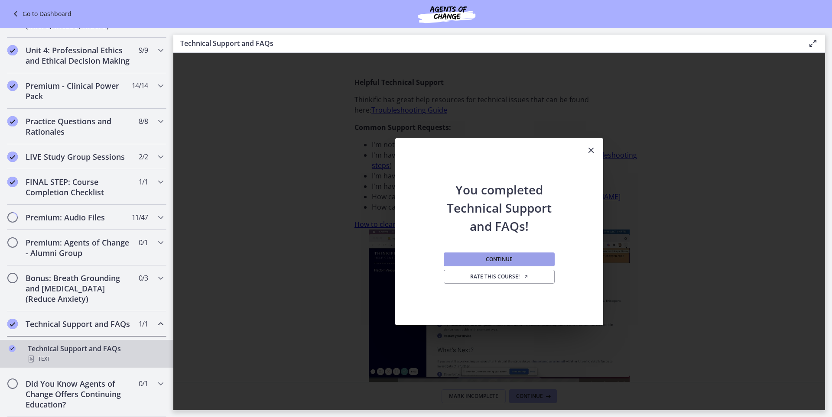
click at [502, 256] on span "Continue" at bounding box center [499, 259] width 27 height 7
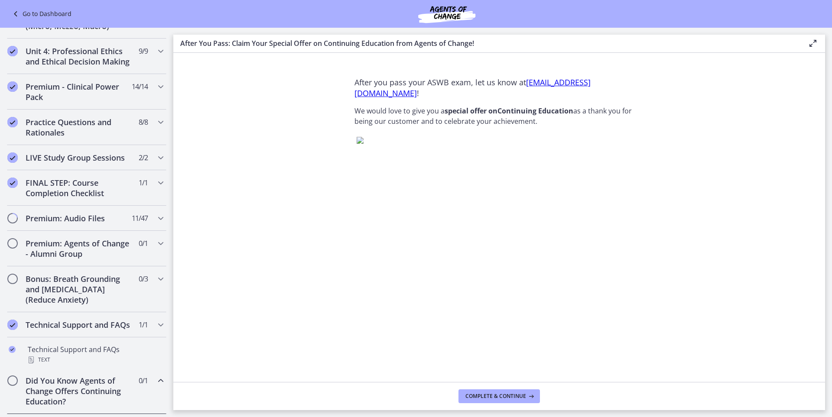
scroll to position [355, 0]
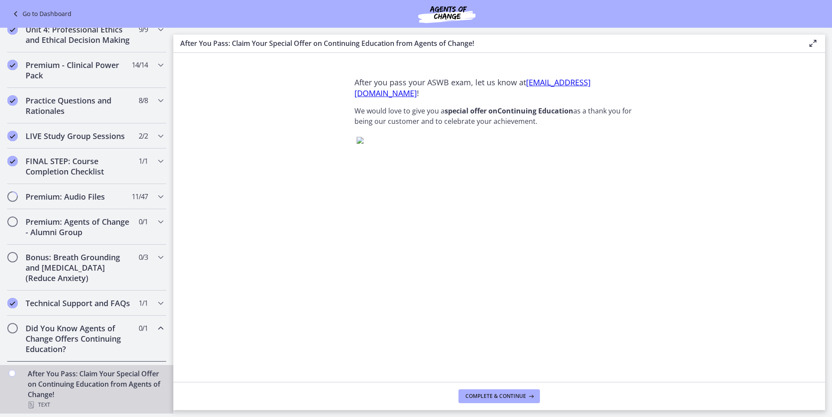
click at [73, 354] on h2 "Did You Know Agents of Change Offers Continuing Education?" at bounding box center [79, 338] width 106 height 31
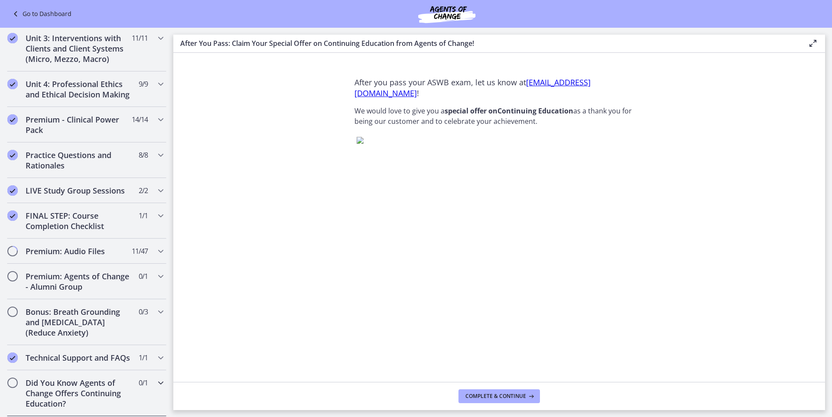
scroll to position [321, 0]
click at [504, 397] on span "Complete & continue" at bounding box center [495, 396] width 61 height 7
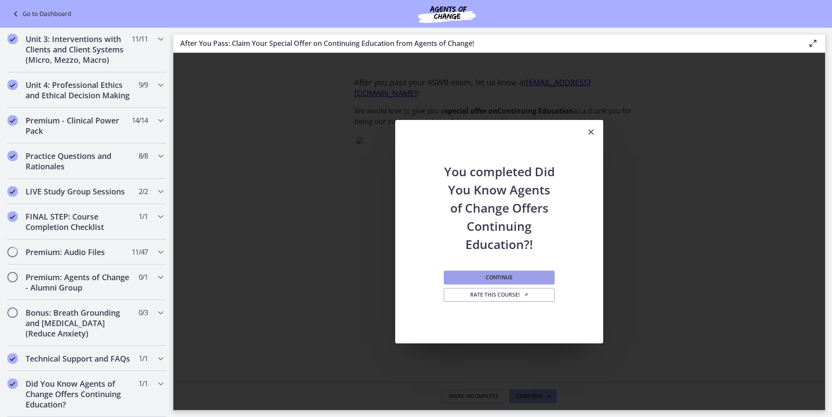
click at [489, 276] on span "Continue" at bounding box center [499, 277] width 27 height 7
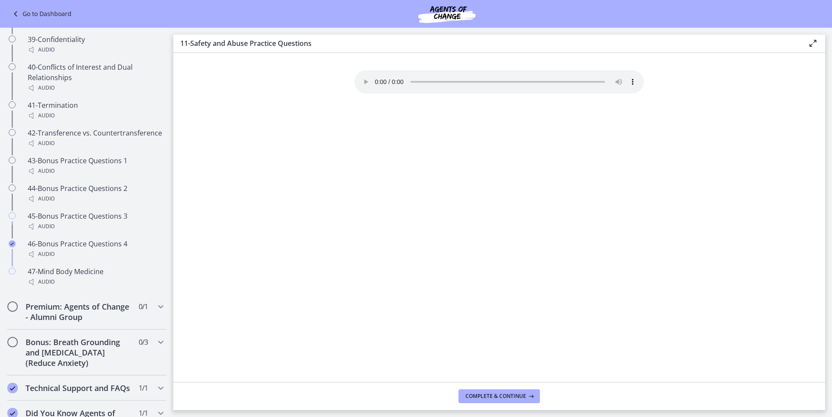
scroll to position [1683, 0]
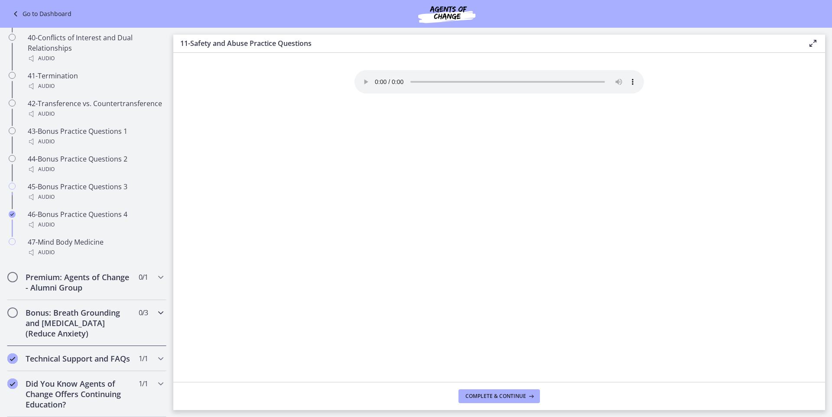
click at [108, 315] on h2 "Bonus: Breath Grounding and [MEDICAL_DATA] (Reduce Anxiety)" at bounding box center [79, 323] width 106 height 31
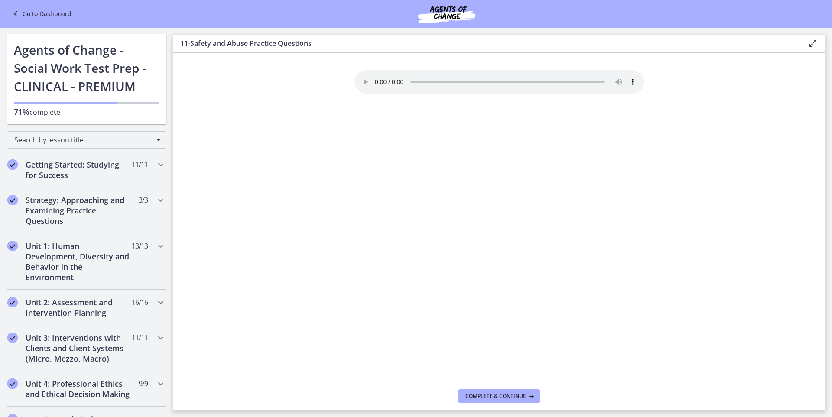
scroll to position [0, 0]
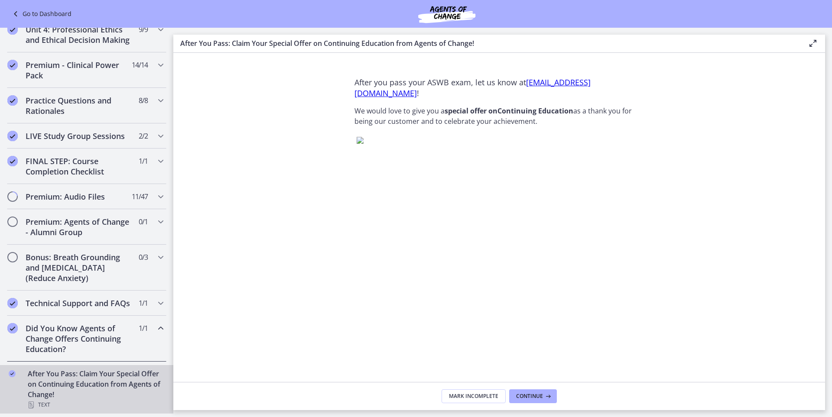
scroll to position [376, 0]
click at [96, 217] on h2 "Premium: Agents of Change - Alumni Group" at bounding box center [79, 227] width 106 height 21
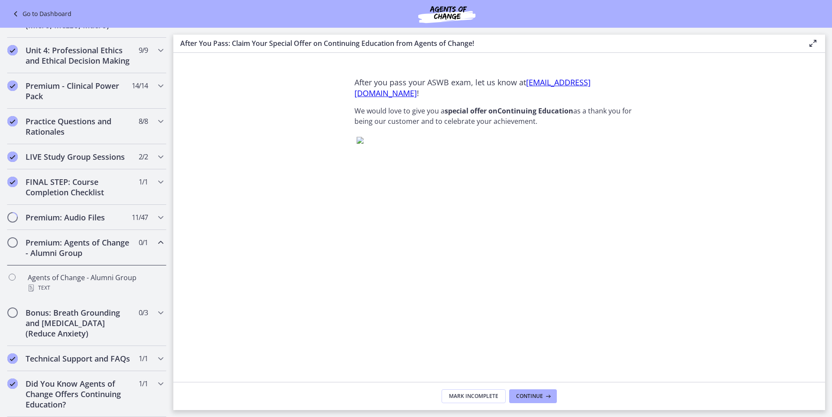
scroll to position [355, 0]
click at [541, 395] on span "Continue" at bounding box center [529, 396] width 27 height 7
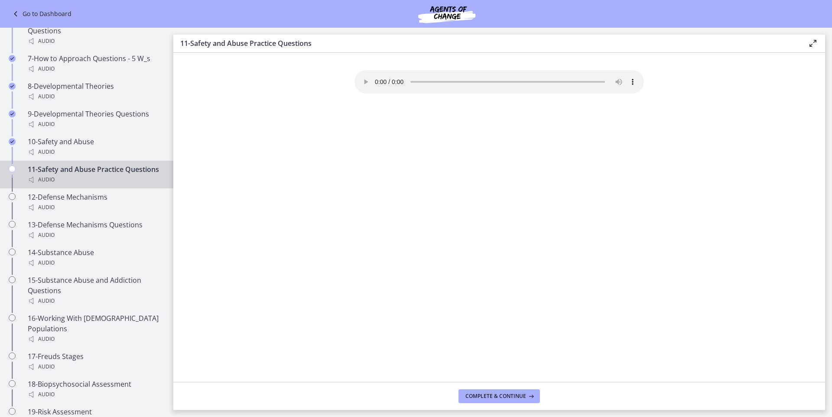
scroll to position [745, 0]
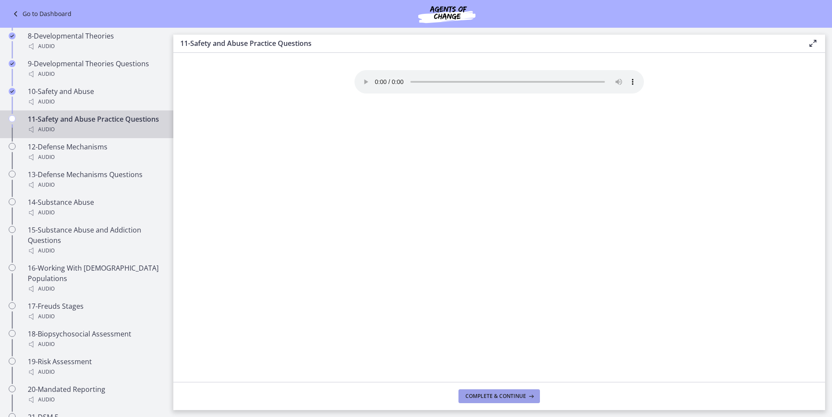
click at [513, 399] on span "Complete & continue" at bounding box center [495, 396] width 61 height 7
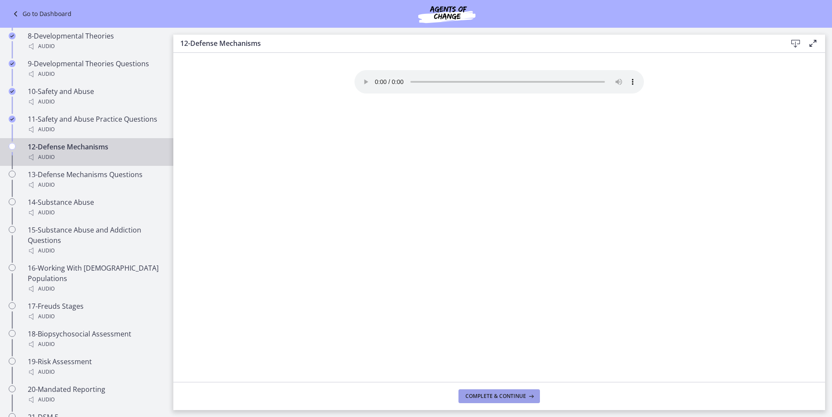
click at [513, 399] on span "Complete & continue" at bounding box center [495, 396] width 61 height 7
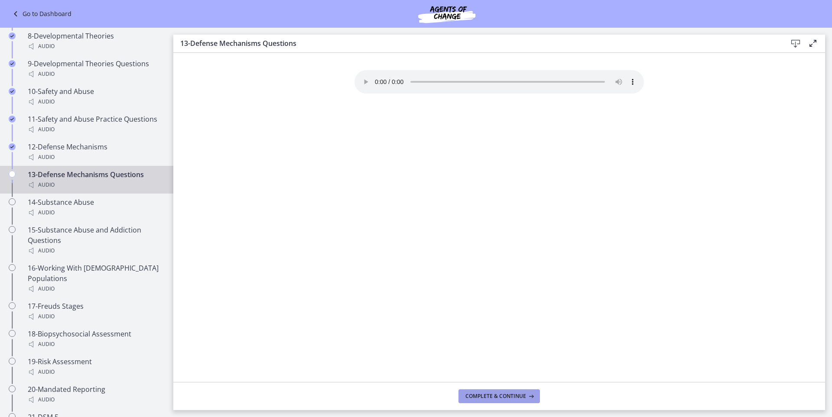
click at [513, 398] on span "Complete & continue" at bounding box center [495, 396] width 61 height 7
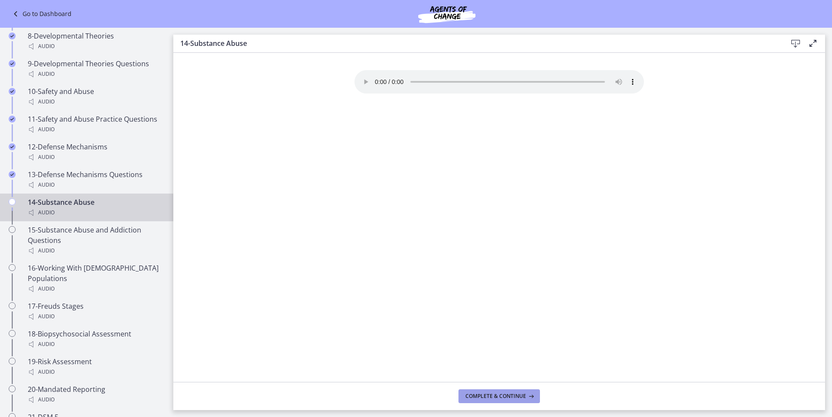
click at [513, 397] on span "Complete & continue" at bounding box center [495, 396] width 61 height 7
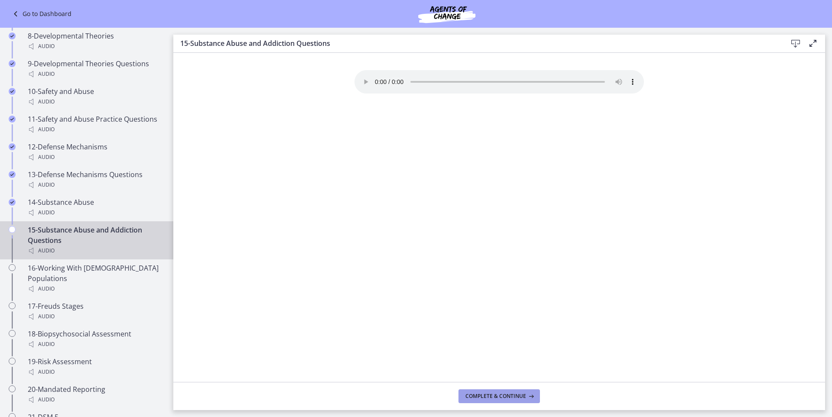
click at [513, 397] on span "Complete & continue" at bounding box center [495, 396] width 61 height 7
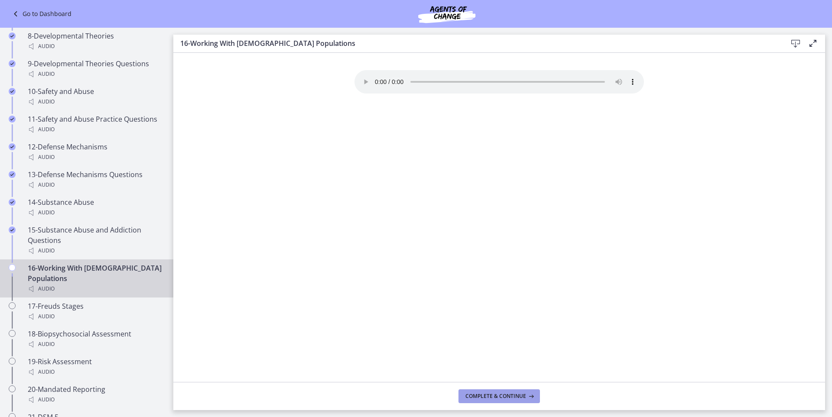
click at [513, 397] on span "Complete & continue" at bounding box center [495, 396] width 61 height 7
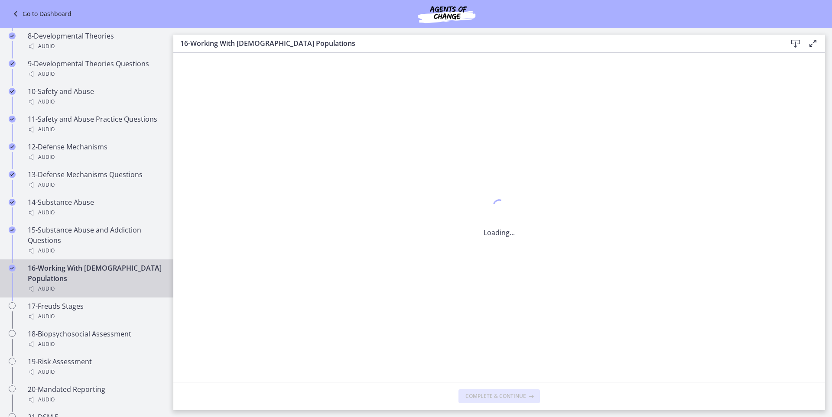
click at [513, 397] on span "Complete & continue" at bounding box center [495, 396] width 61 height 7
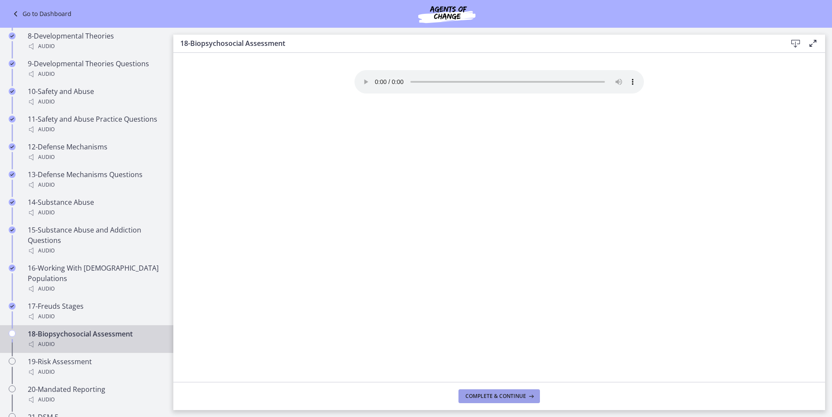
click at [513, 397] on span "Complete & continue" at bounding box center [495, 396] width 61 height 7
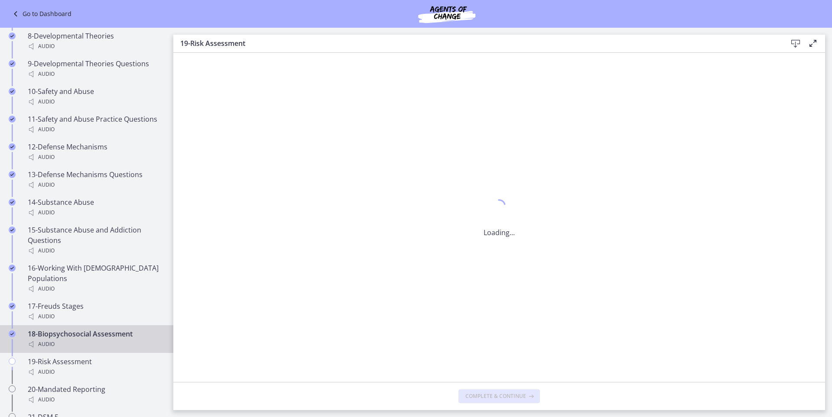
click at [513, 397] on span "Complete & continue" at bounding box center [495, 396] width 61 height 7
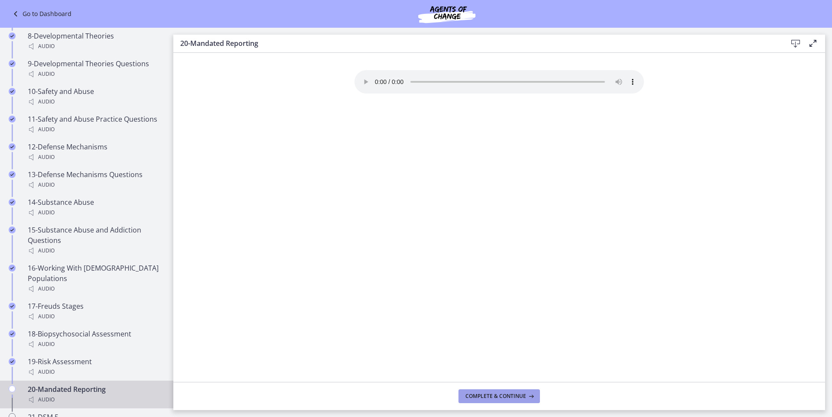
click at [513, 397] on span "Complete & continue" at bounding box center [495, 396] width 61 height 7
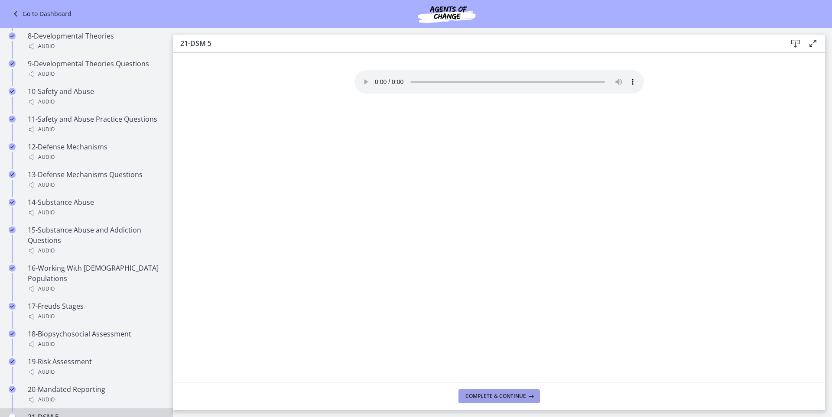
click at [513, 397] on span "Complete & continue" at bounding box center [495, 396] width 61 height 7
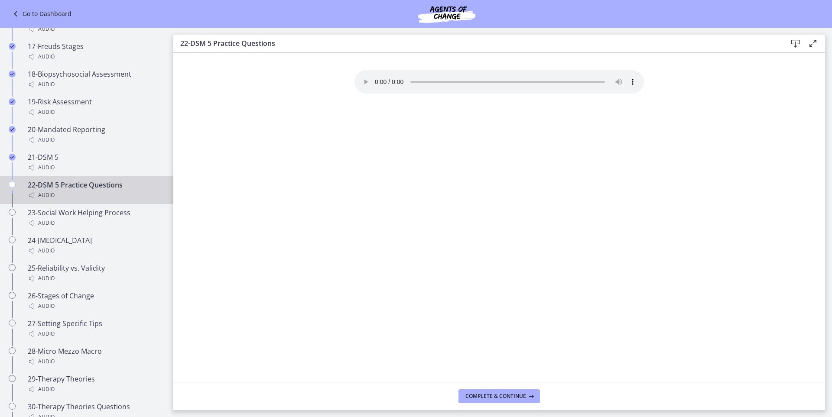
scroll to position [1179, 0]
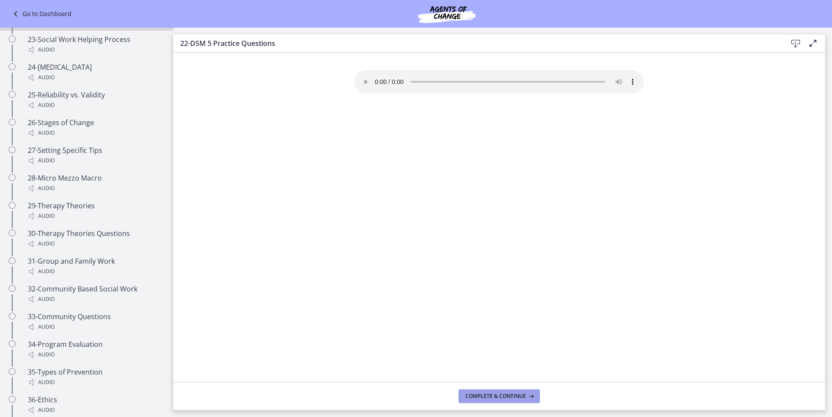
click at [481, 396] on span "Complete & continue" at bounding box center [495, 396] width 61 height 7
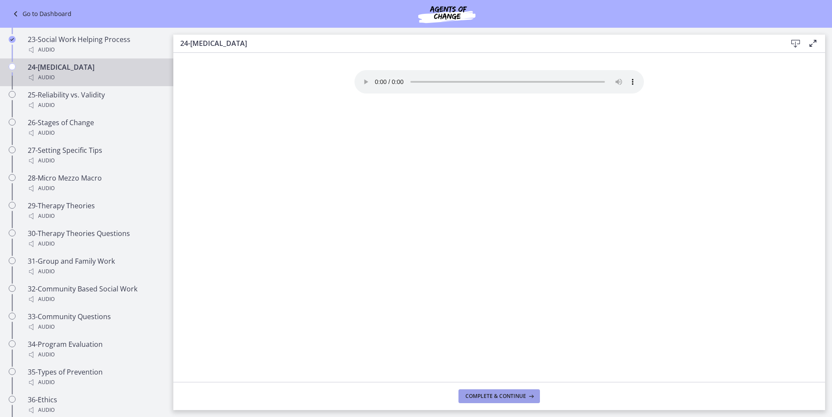
click at [481, 396] on span "Complete & continue" at bounding box center [495, 396] width 61 height 7
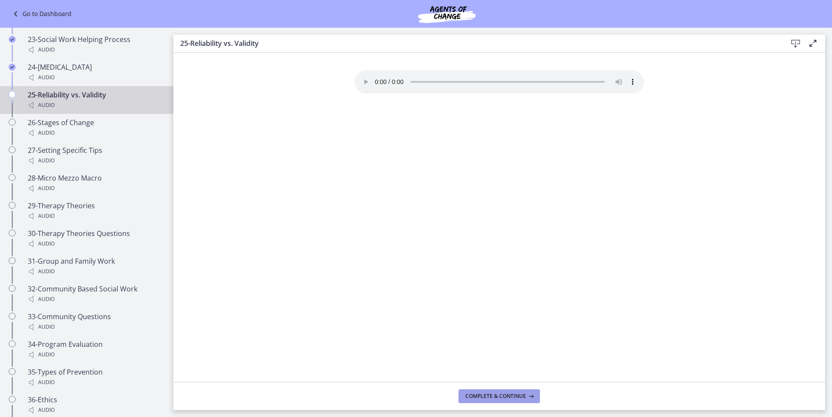
click at [481, 396] on span "Complete & continue" at bounding box center [495, 396] width 61 height 7
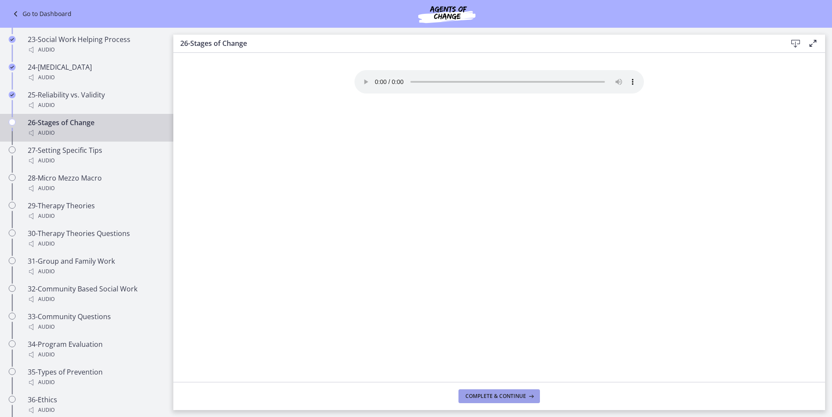
click at [481, 396] on span "Complete & continue" at bounding box center [495, 396] width 61 height 7
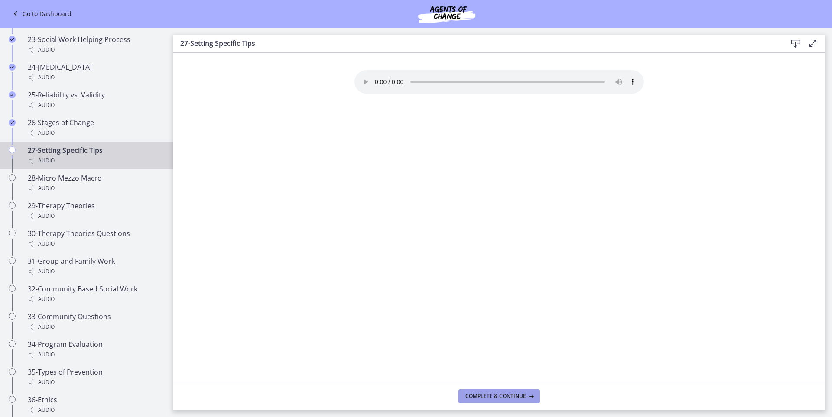
click at [481, 396] on span "Complete & continue" at bounding box center [495, 396] width 61 height 7
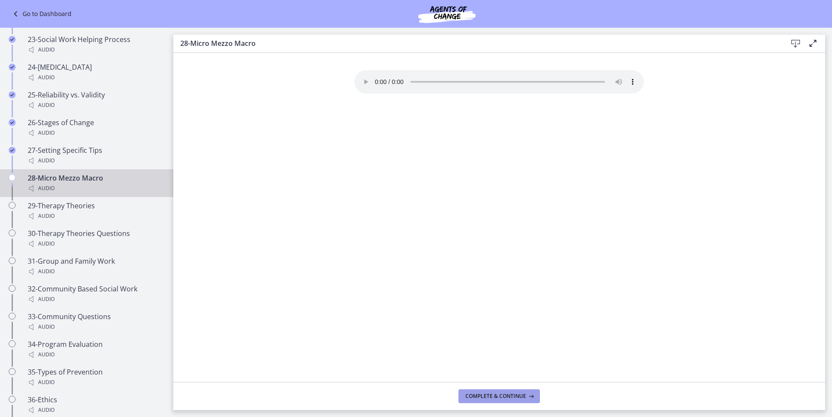
click at [481, 396] on span "Complete & continue" at bounding box center [495, 396] width 61 height 7
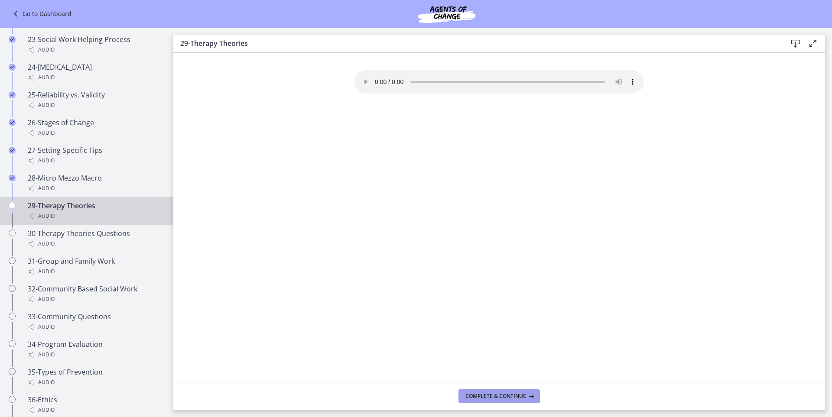
click at [481, 396] on span "Complete & continue" at bounding box center [495, 396] width 61 height 7
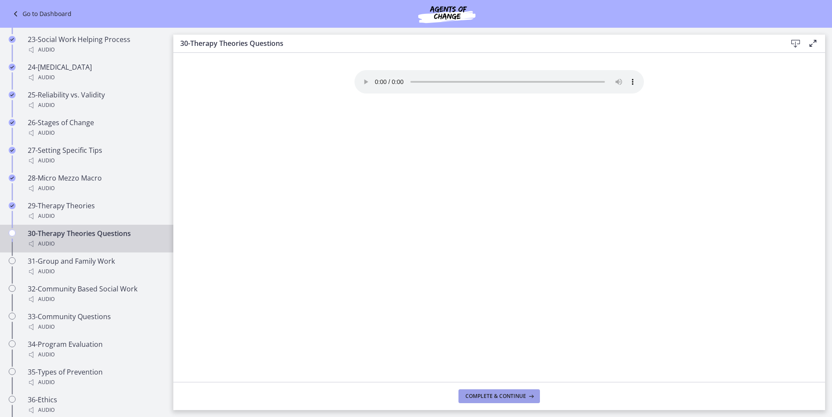
click at [481, 396] on span "Complete & continue" at bounding box center [495, 396] width 61 height 7
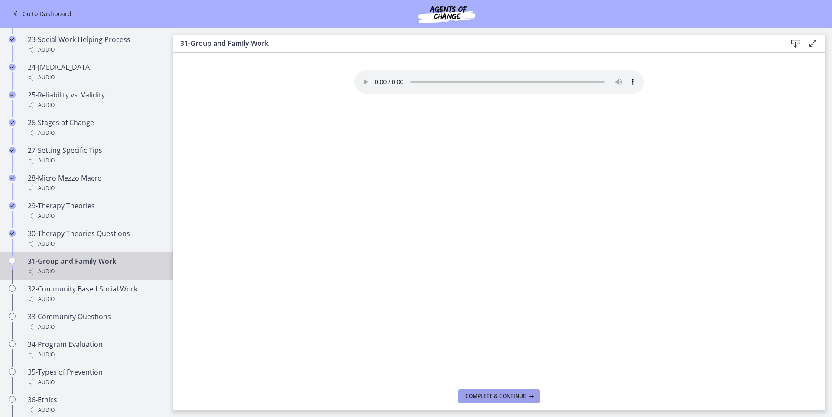
click at [481, 396] on span "Complete & continue" at bounding box center [495, 396] width 61 height 7
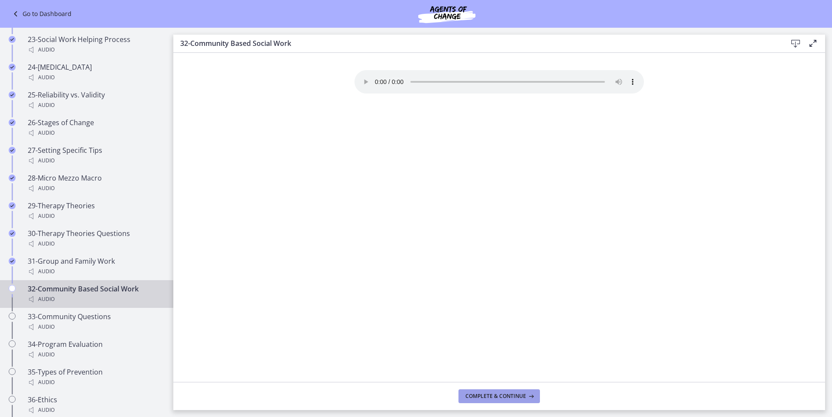
click at [481, 396] on span "Complete & continue" at bounding box center [495, 396] width 61 height 7
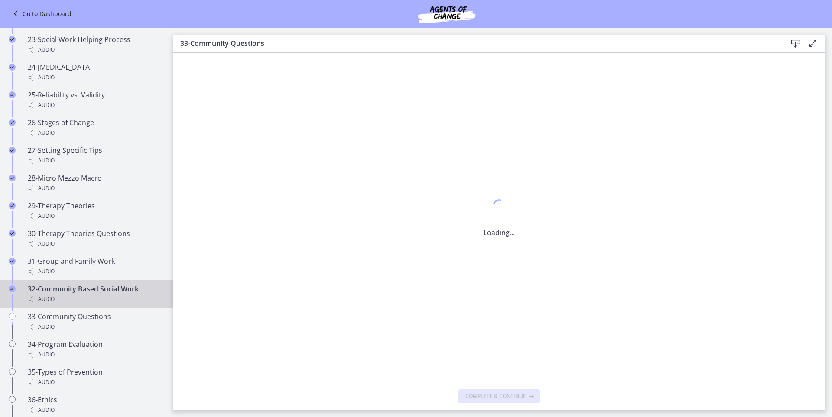
click at [481, 396] on span "Complete & continue" at bounding box center [495, 396] width 61 height 7
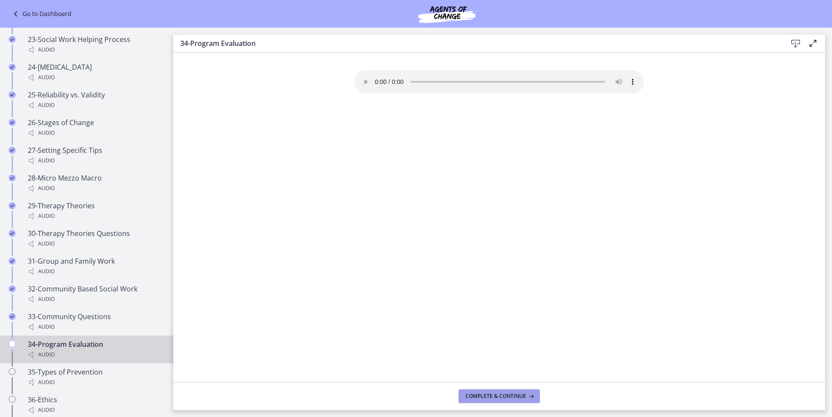
click at [481, 396] on span "Complete & continue" at bounding box center [495, 396] width 61 height 7
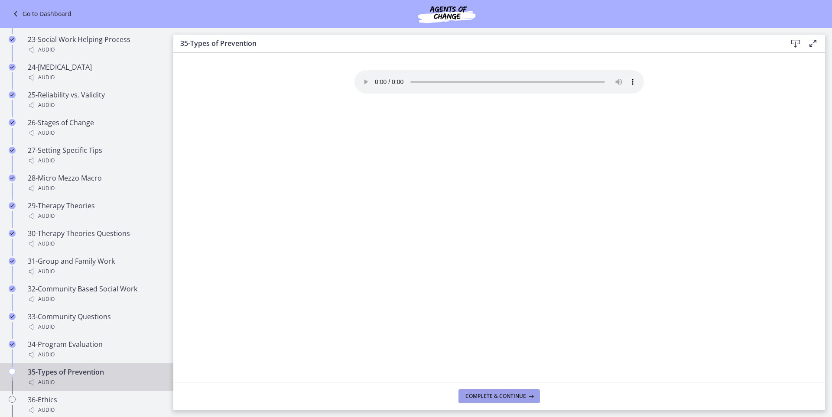
click at [479, 394] on span "Complete & continue" at bounding box center [495, 396] width 61 height 7
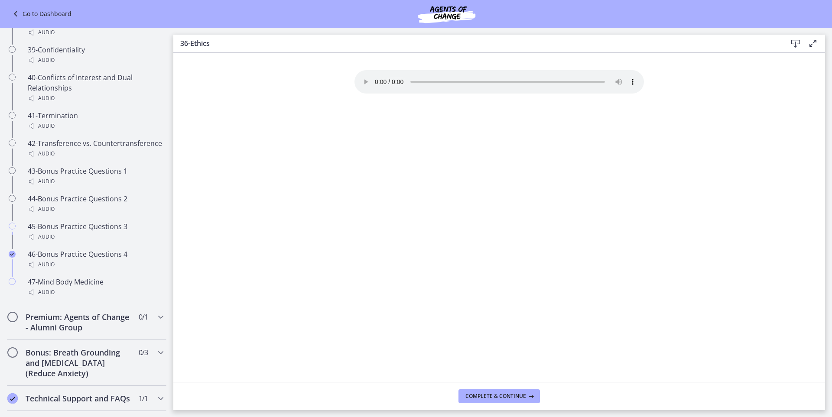
scroll to position [1673, 0]
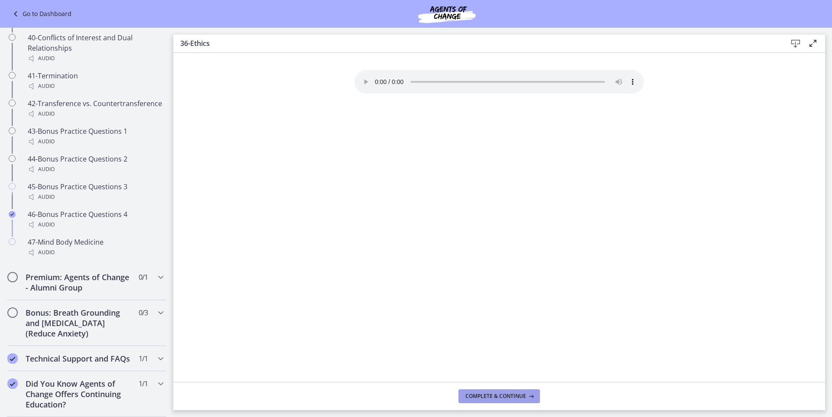
click at [474, 397] on span "Complete & continue" at bounding box center [495, 396] width 61 height 7
click at [473, 394] on span "Complete & continue" at bounding box center [495, 396] width 61 height 7
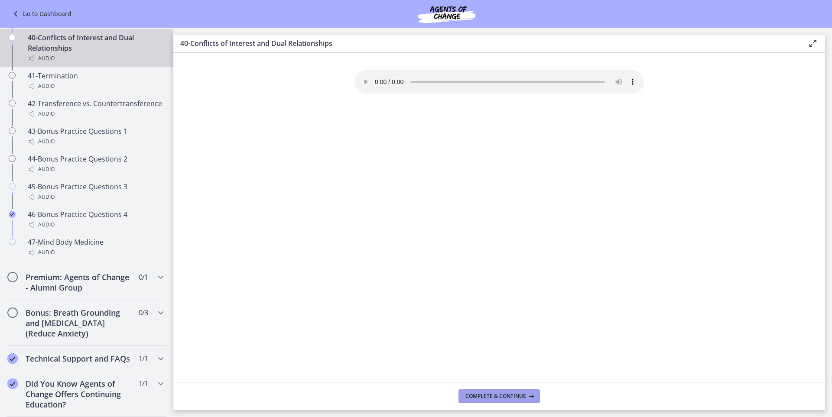
click at [473, 394] on span "Complete & continue" at bounding box center [495, 396] width 61 height 7
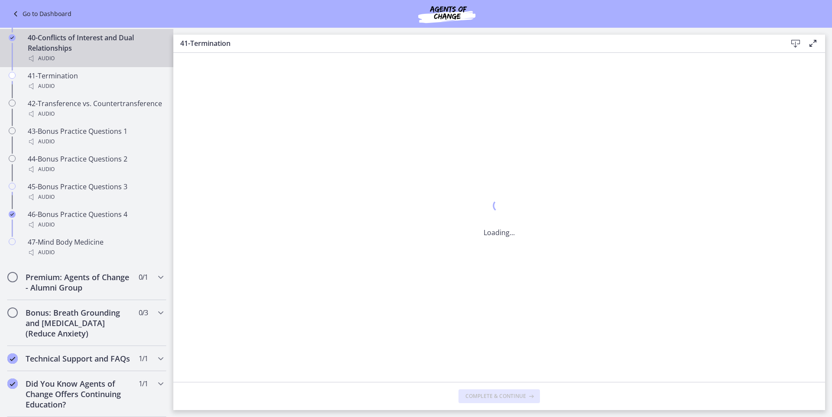
click at [473, 394] on span "Complete & continue" at bounding box center [495, 396] width 61 height 7
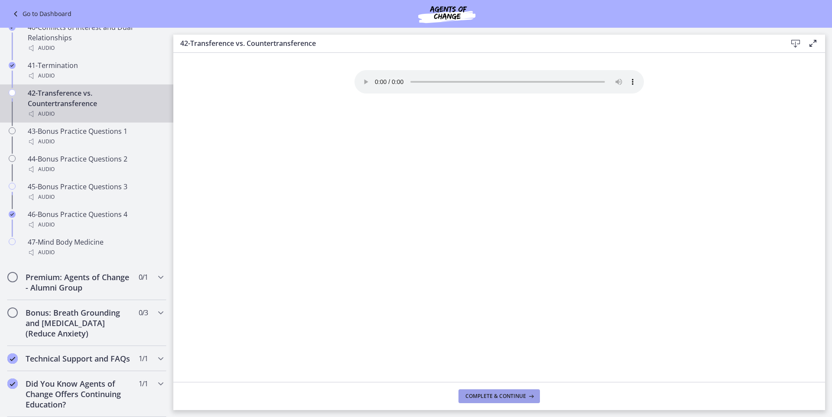
click at [473, 394] on span "Complete & continue" at bounding box center [495, 396] width 61 height 7
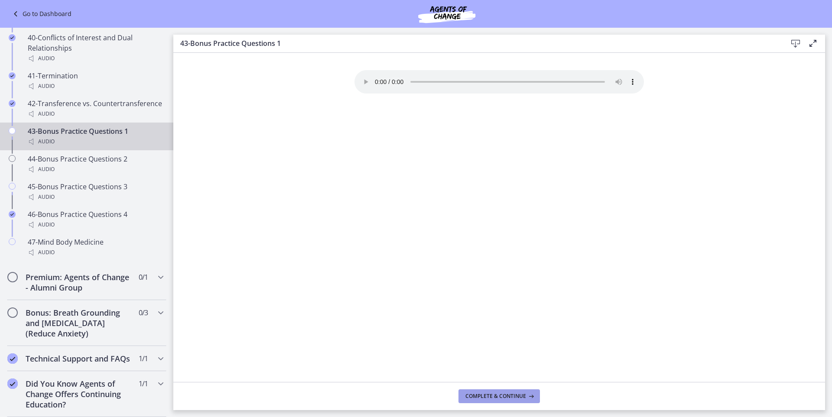
click at [473, 394] on span "Complete & continue" at bounding box center [495, 396] width 61 height 7
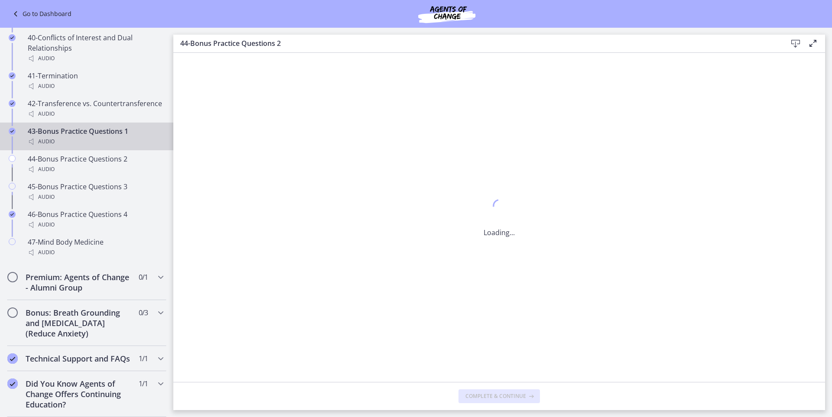
click at [473, 394] on span "Complete & continue" at bounding box center [495, 396] width 61 height 7
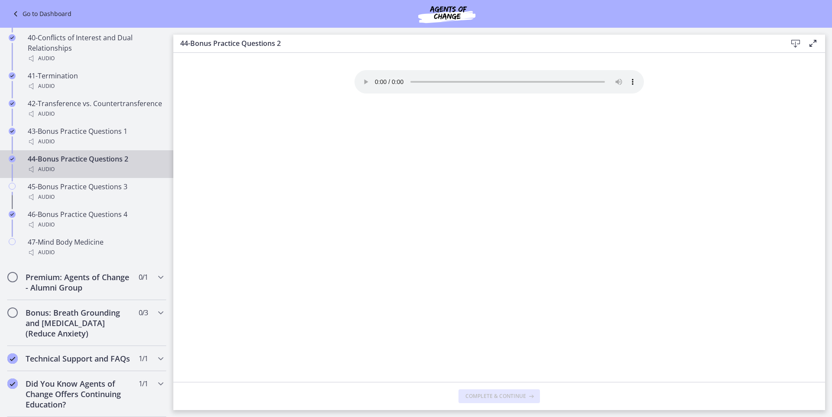
click at [473, 394] on span "Complete & continue" at bounding box center [495, 396] width 61 height 7
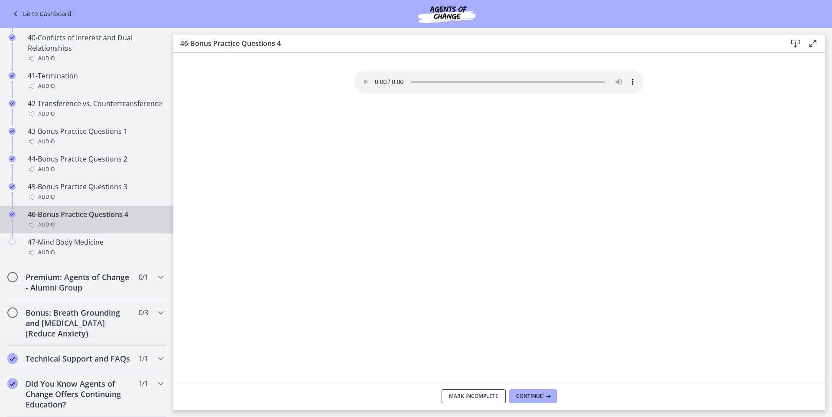
click at [473, 394] on span "Mark Incomplete" at bounding box center [473, 396] width 49 height 7
click at [473, 394] on span "Complete & continue" at bounding box center [495, 396] width 61 height 7
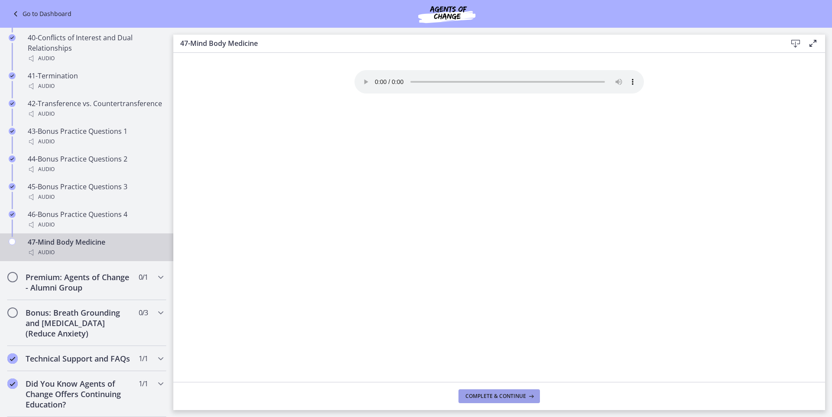
click at [473, 394] on span "Complete & continue" at bounding box center [495, 396] width 61 height 7
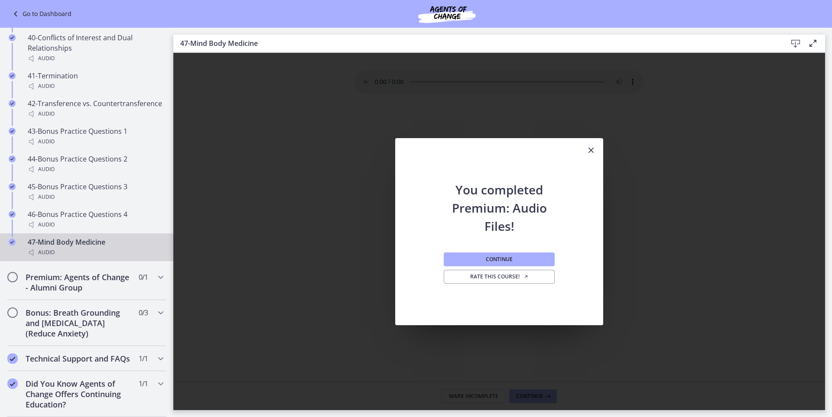
drag, startPoint x: 461, startPoint y: 248, endPoint x: 462, endPoint y: 254, distance: 6.1
click at [462, 251] on div "Continue Rate this course!" at bounding box center [499, 280] width 111 height 90
click at [462, 255] on button "Continue" at bounding box center [499, 260] width 111 height 14
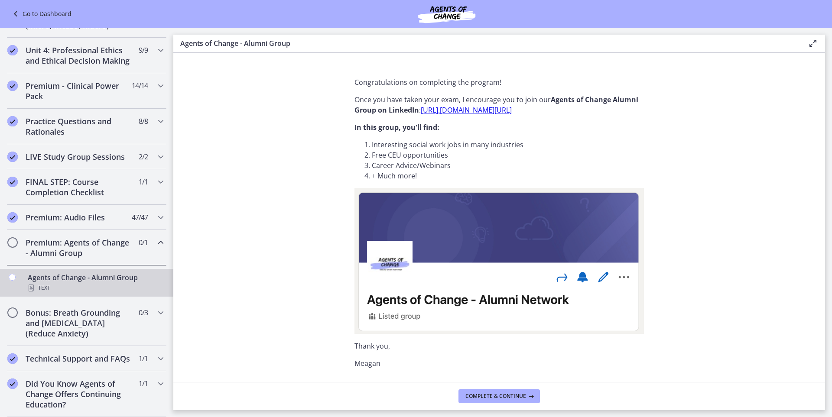
scroll to position [355, 0]
click at [510, 396] on span "Complete & continue" at bounding box center [495, 396] width 61 height 7
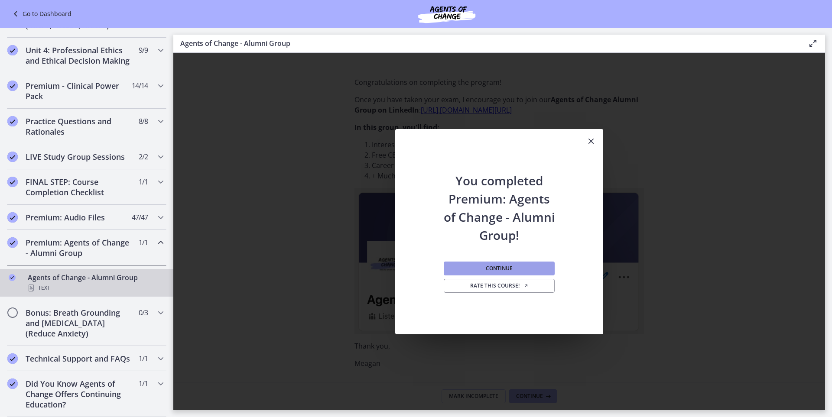
click at [495, 266] on span "Continue" at bounding box center [499, 268] width 27 height 7
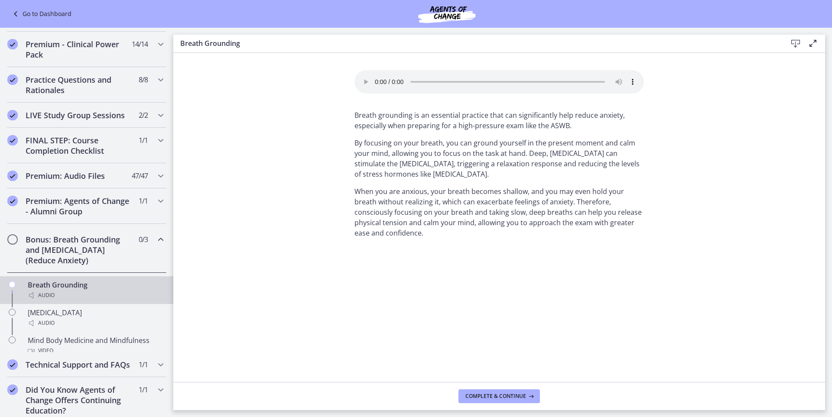
scroll to position [378, 0]
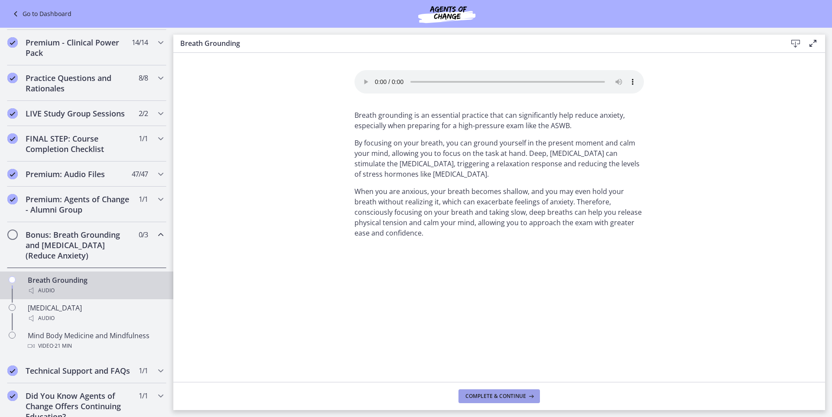
click at [528, 394] on icon at bounding box center [530, 396] width 9 height 7
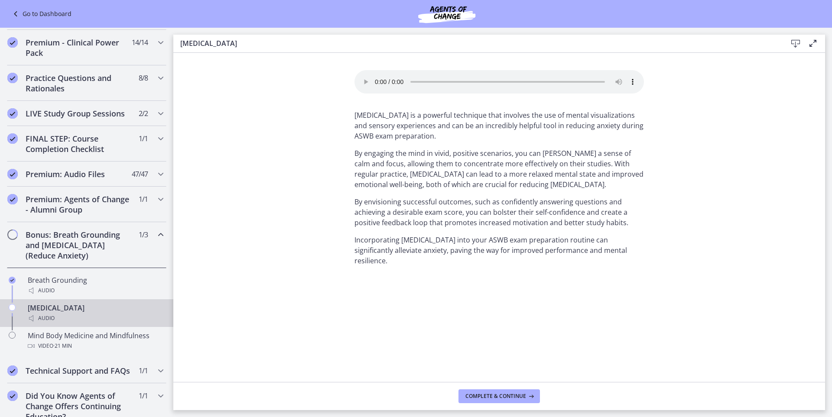
click at [16, 239] on span "Chapters" at bounding box center [12, 235] width 9 height 9
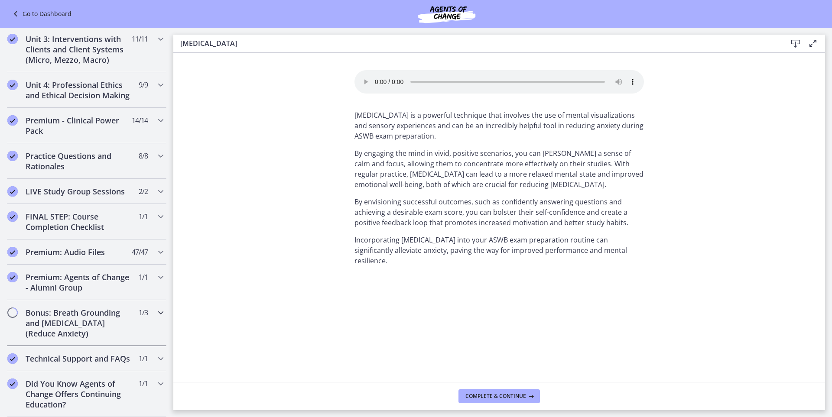
scroll to position [321, 0]
click at [499, 397] on span "Complete & continue" at bounding box center [495, 396] width 61 height 7
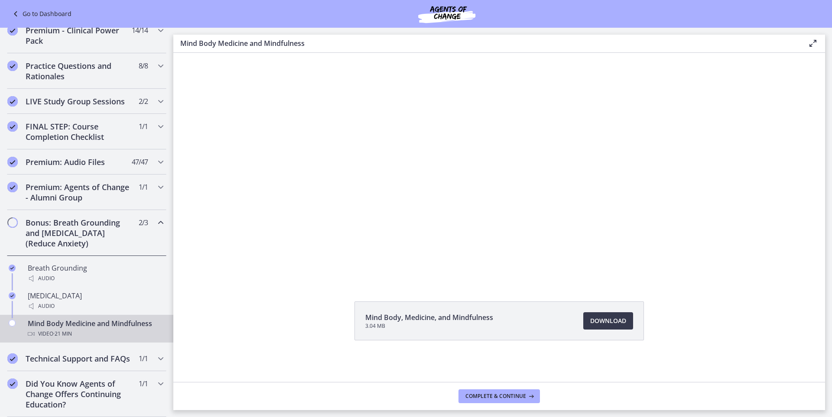
click at [7, 216] on span "Chapters" at bounding box center [13, 223] width 14 height 14
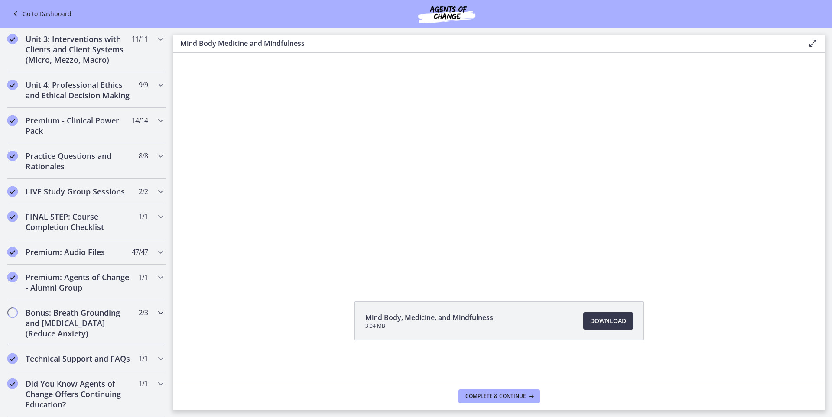
scroll to position [321, 0]
click at [90, 308] on h2 "Bonus: Breath Grounding and [MEDICAL_DATA] (Reduce Anxiety)" at bounding box center [79, 323] width 106 height 31
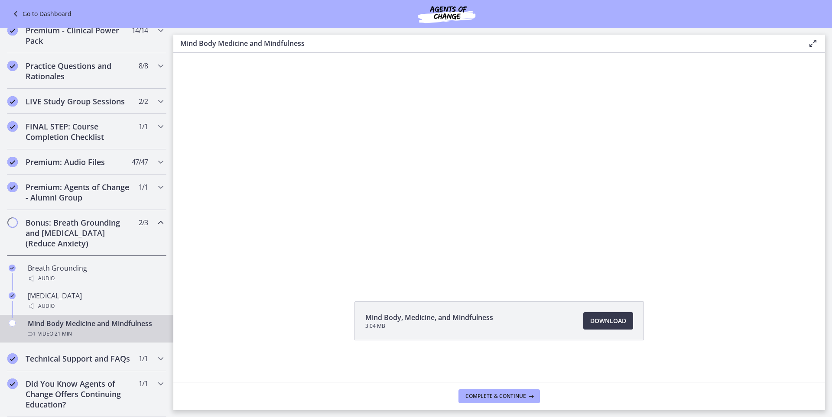
scroll to position [411, 0]
click at [62, 218] on h2 "Bonus: Breath Grounding and [MEDICAL_DATA] (Reduce Anxiety)" at bounding box center [79, 233] width 106 height 31
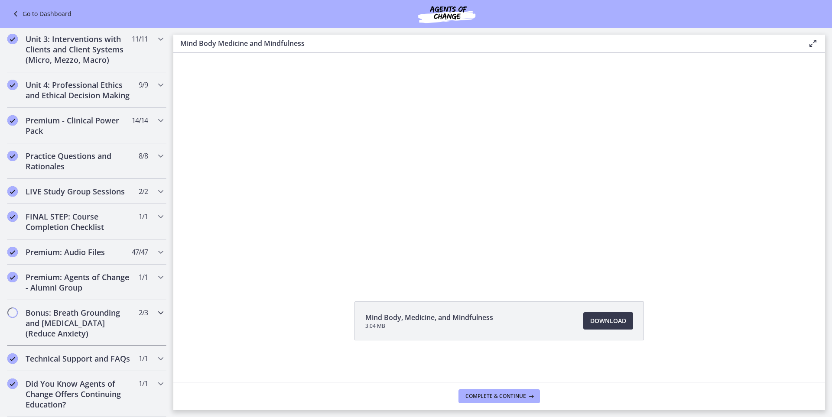
scroll to position [321, 0]
click at [57, 308] on h2 "Bonus: Breath Grounding and [MEDICAL_DATA] (Reduce Anxiety)" at bounding box center [79, 323] width 106 height 31
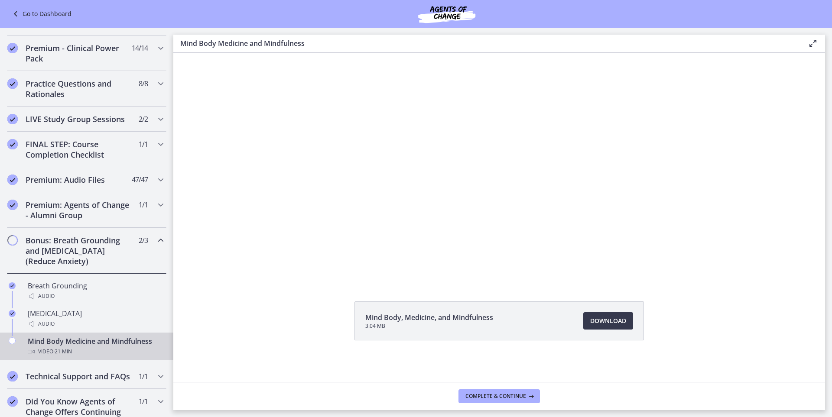
scroll to position [411, 0]
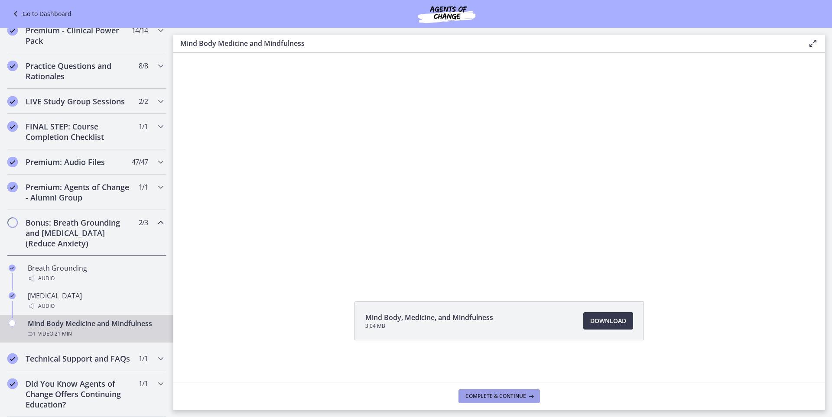
click at [512, 394] on span "Complete & continue" at bounding box center [495, 396] width 61 height 7
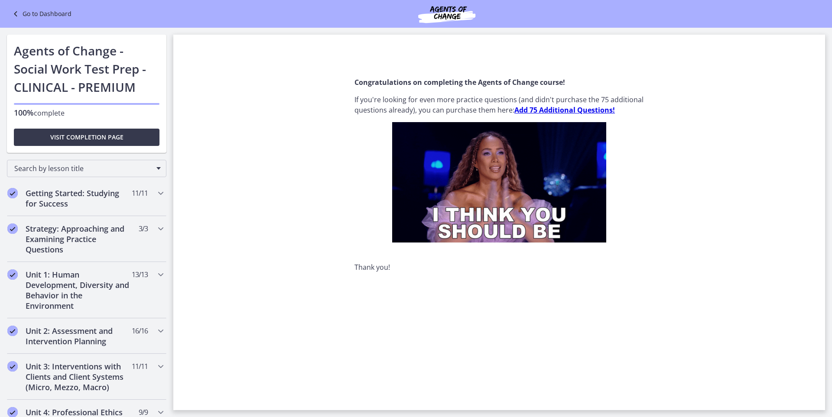
click at [317, 168] on section "Congratulations on completing the Agents of Change course! If you're looking fo…" at bounding box center [499, 231] width 652 height 357
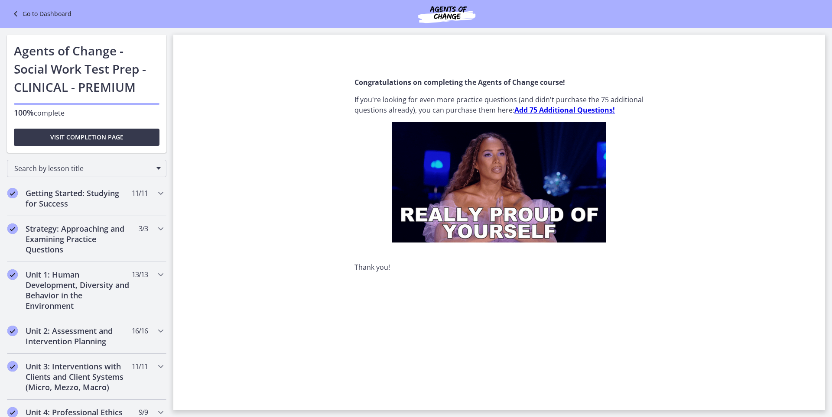
click at [313, 54] on section "Congratulations on completing the Agents of Change course! If you're looking fo…" at bounding box center [499, 231] width 652 height 357
click at [307, 11] on div "Go to Dashboard" at bounding box center [416, 14] width 832 height 28
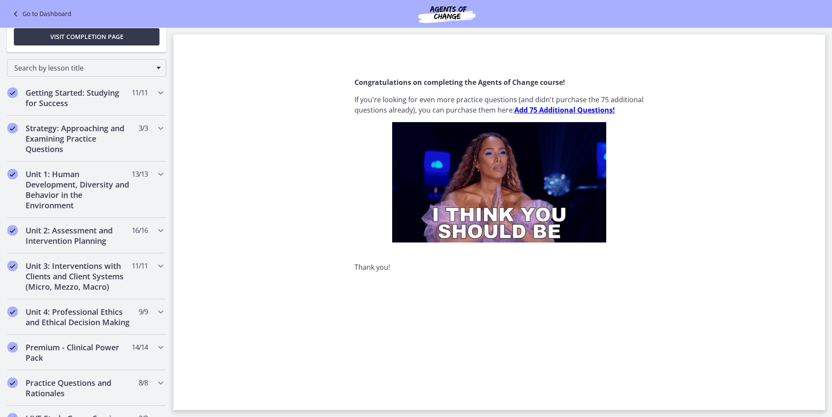
scroll to position [217, 0]
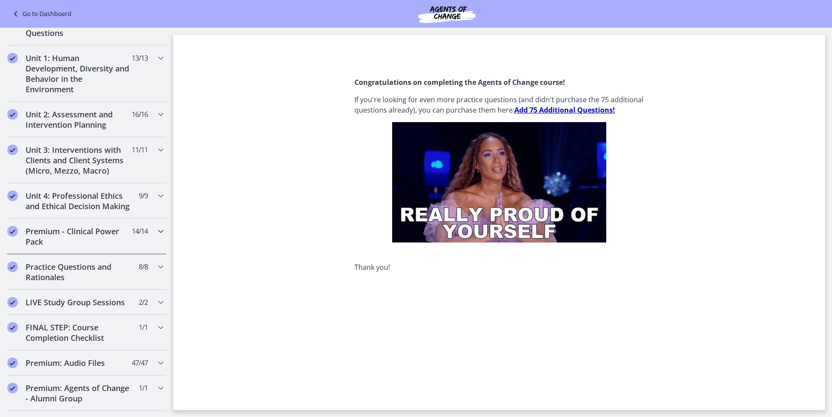
click at [94, 237] on div "Premium - Clinical Power Pack 14 / 14 Completed" at bounding box center [86, 237] width 159 height 36
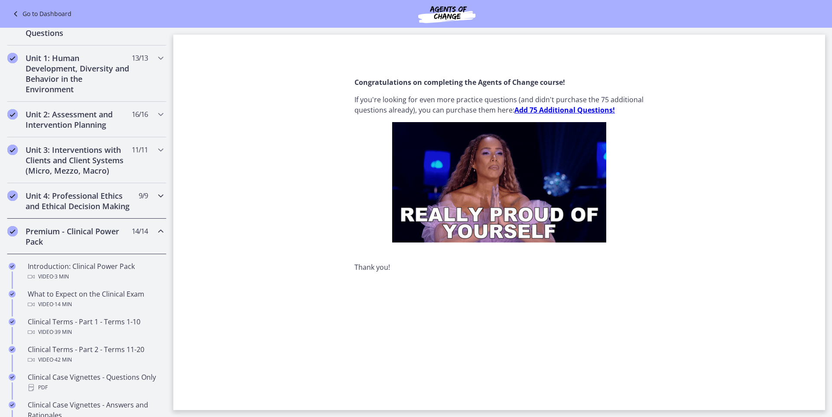
click at [101, 204] on h2 "Unit 4: Professional Ethics and Ethical Decision Making" at bounding box center [79, 201] width 106 height 21
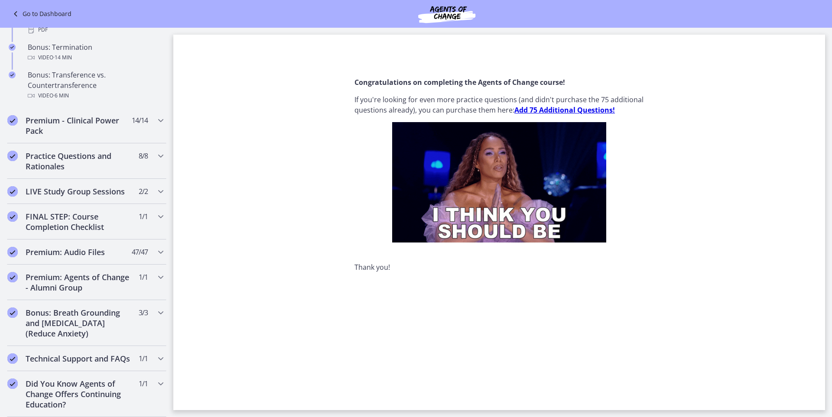
scroll to position [626, 0]
